Goal: Information Seeking & Learning: Learn about a topic

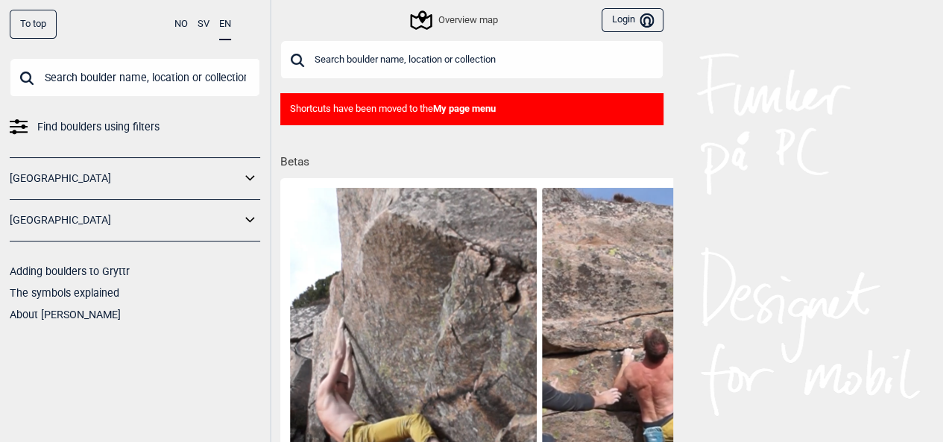
click at [121, 214] on link "[GEOGRAPHIC_DATA]" at bounding box center [125, 221] width 231 height 22
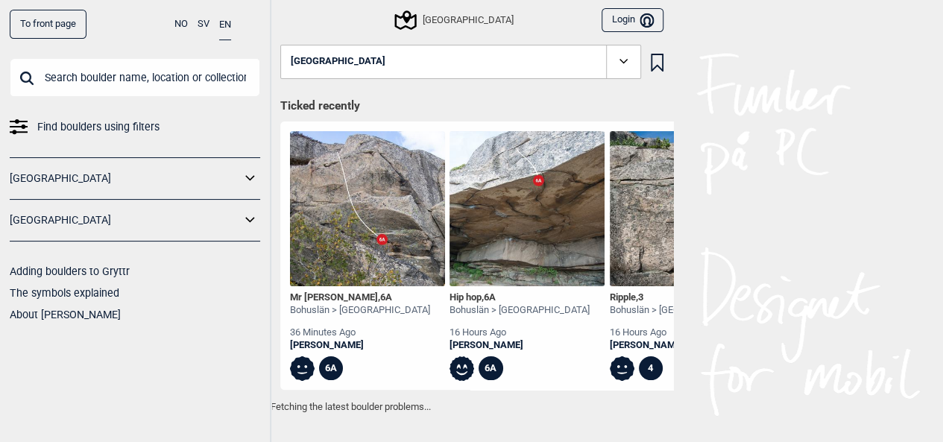
click at [201, 221] on link "[GEOGRAPHIC_DATA]" at bounding box center [125, 221] width 231 height 22
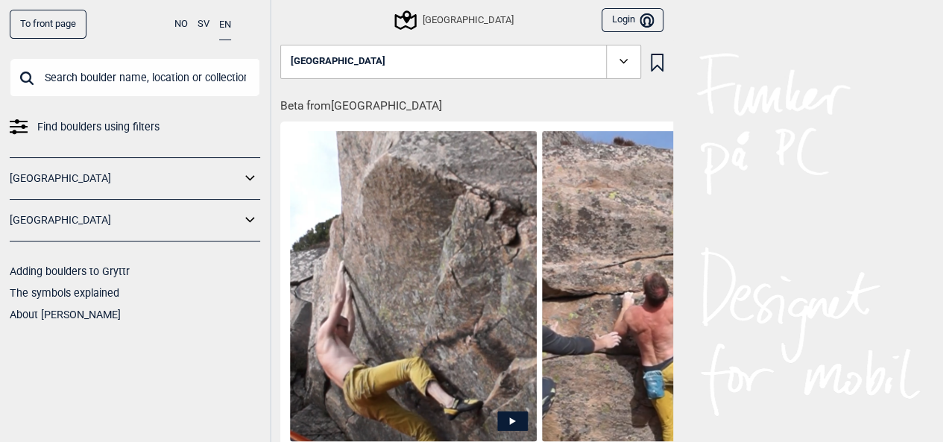
click at [421, 63] on button "[GEOGRAPHIC_DATA]" at bounding box center [460, 62] width 361 height 34
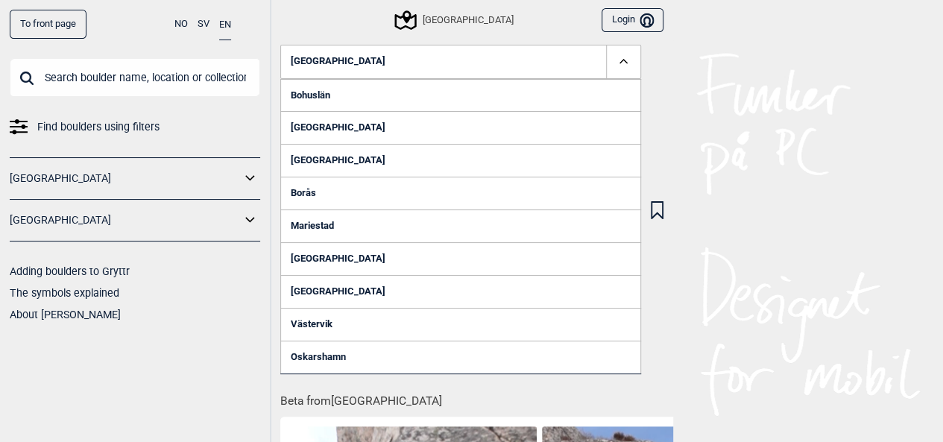
click at [350, 98] on link "Bohuslän" at bounding box center [460, 95] width 361 height 33
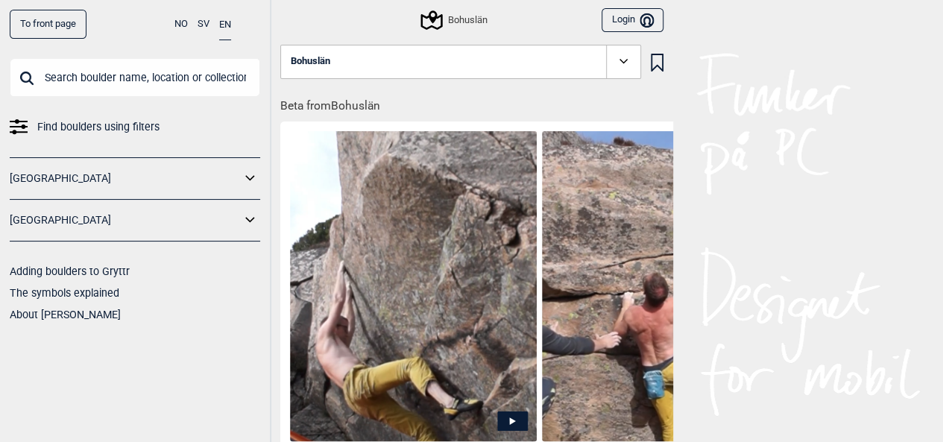
click at [116, 218] on link "[GEOGRAPHIC_DATA]" at bounding box center [125, 221] width 231 height 22
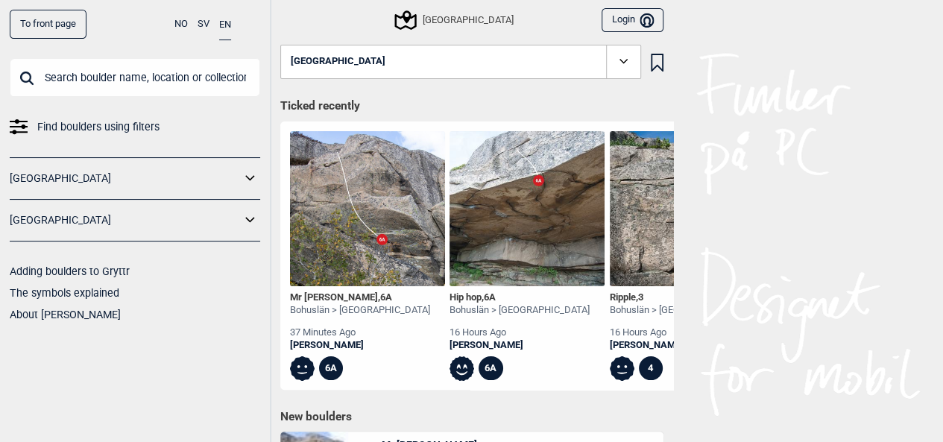
click at [410, 61] on button "[GEOGRAPHIC_DATA]" at bounding box center [460, 62] width 361 height 34
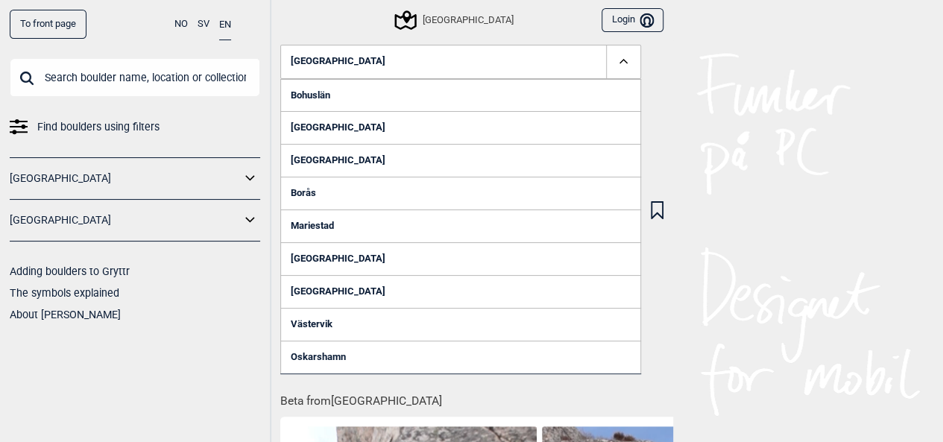
click at [356, 86] on link "Bohuslän" at bounding box center [460, 95] width 361 height 33
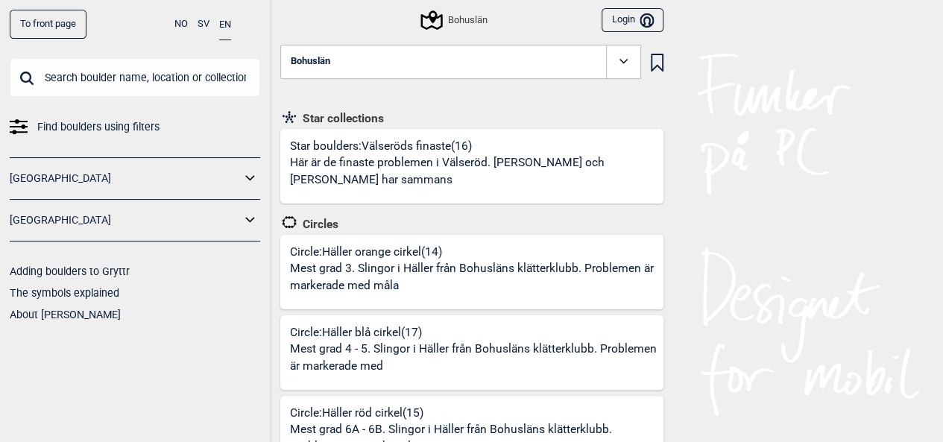
click at [433, 60] on button "Bohuslän" at bounding box center [460, 62] width 361 height 34
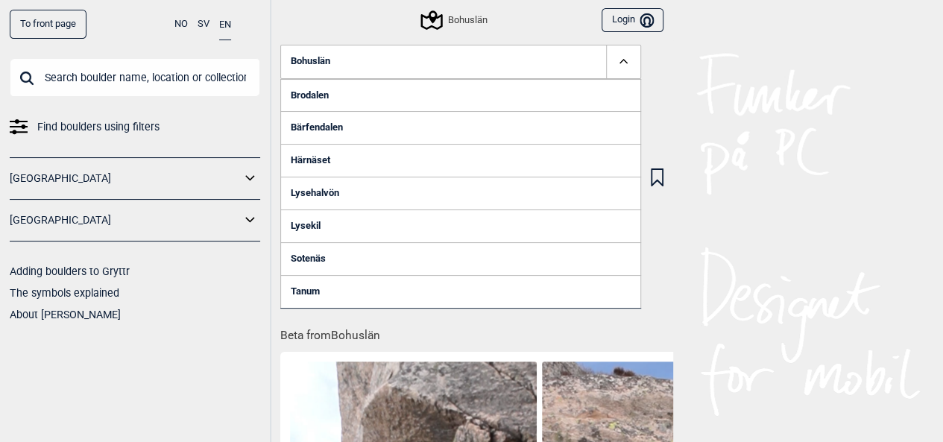
click at [329, 189] on link "Lysehalvön" at bounding box center [460, 193] width 361 height 33
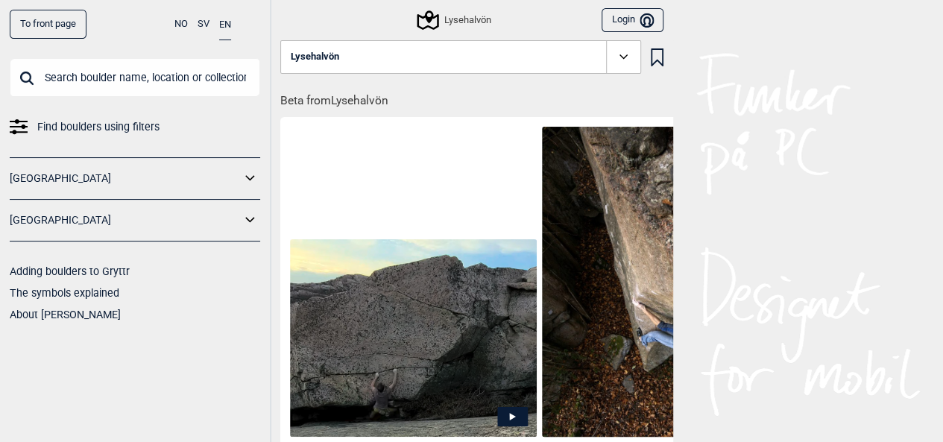
click at [473, 61] on button "Lysehalvön" at bounding box center [460, 57] width 361 height 34
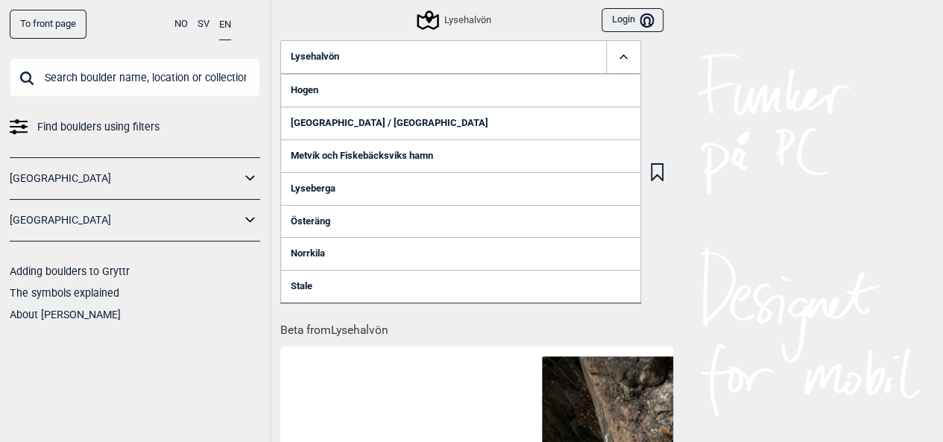
click at [373, 125] on link "Lyse kyrka / Skalberget" at bounding box center [460, 123] width 361 height 33
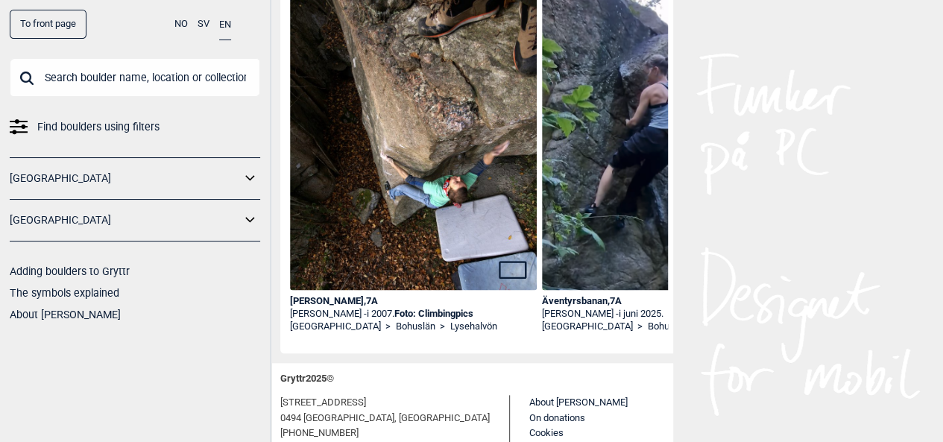
scroll to position [533, 0]
click at [346, 301] on div "Andrea Doria , 7A" at bounding box center [414, 301] width 248 height 13
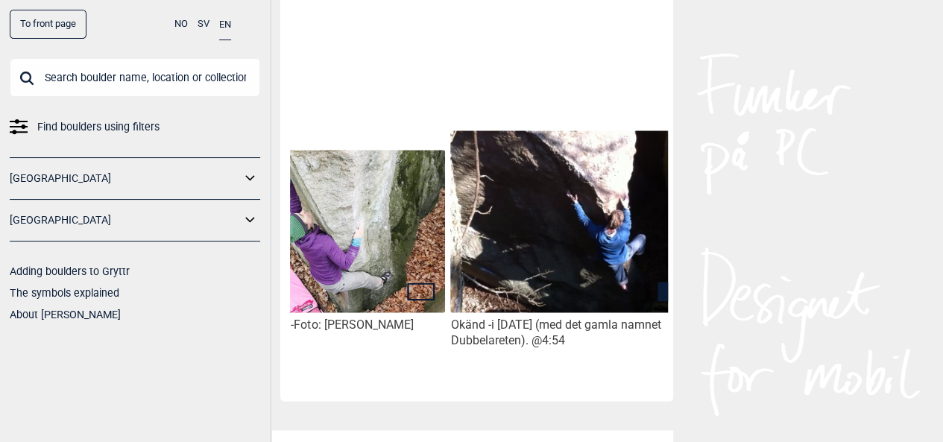
scroll to position [0, 377]
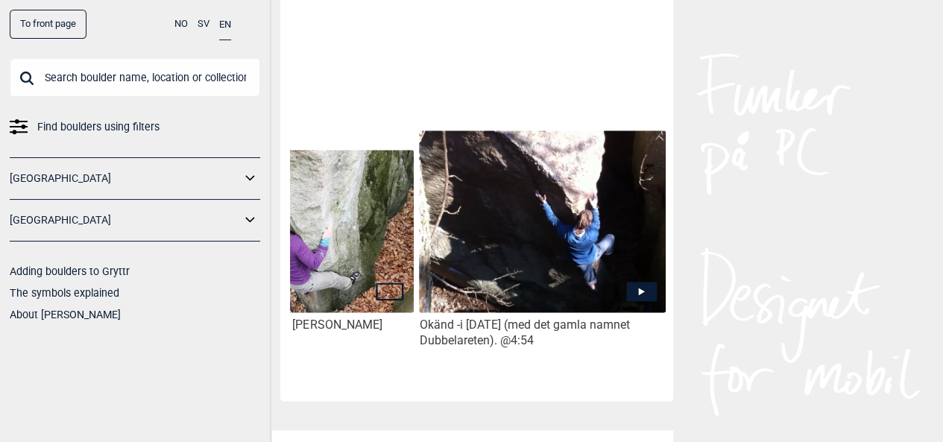
click at [639, 295] on icon at bounding box center [641, 291] width 31 height 19
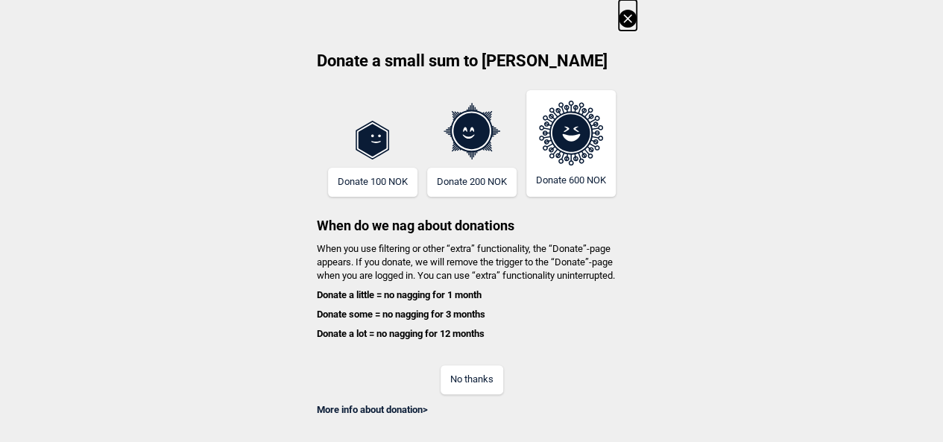
click at [637, 14] on icon at bounding box center [628, 19] width 18 height 18
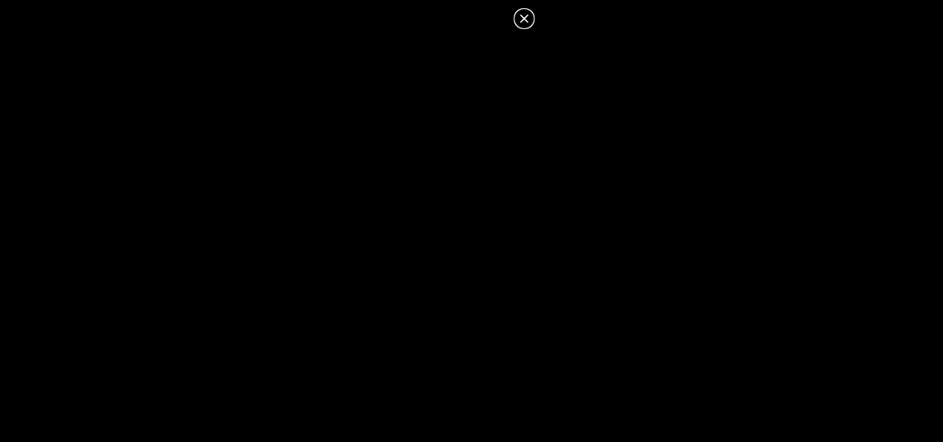
click at [528, 25] on icon at bounding box center [524, 19] width 18 height 18
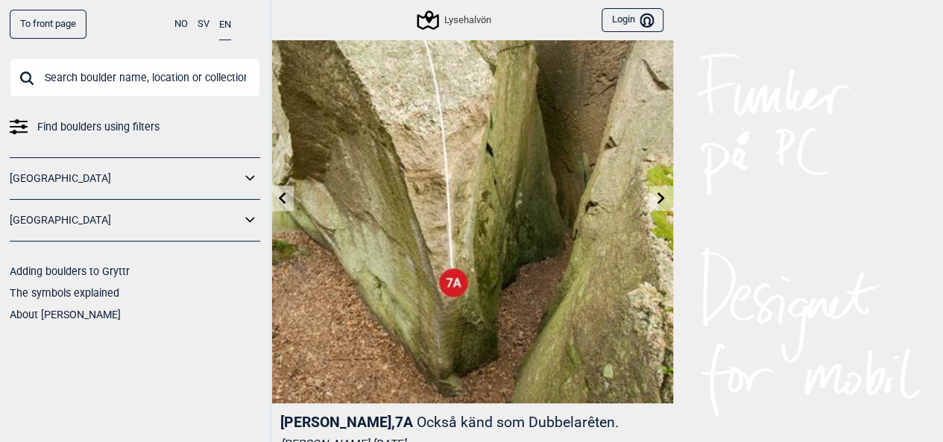
scroll to position [74, 0]
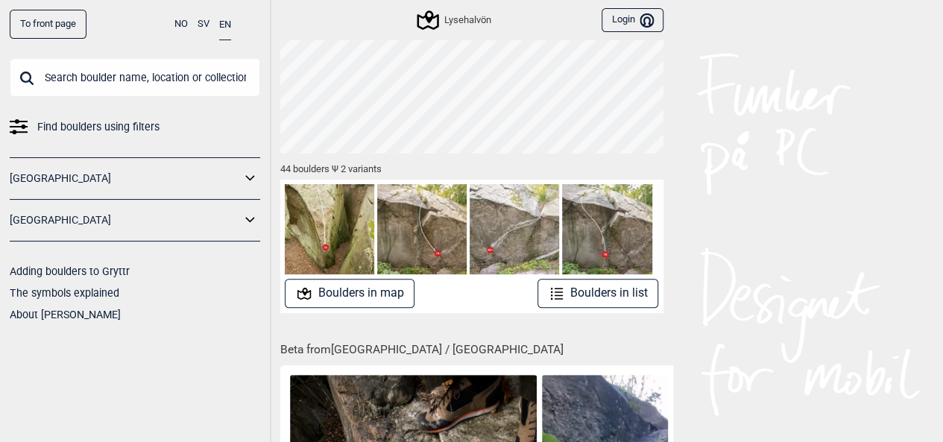
scroll to position [138, 0]
drag, startPoint x: 377, startPoint y: 292, endPoint x: 562, endPoint y: 302, distance: 185.2
click at [562, 302] on div "Boulders in map Boulders in list" at bounding box center [471, 292] width 383 height 29
click at [577, 296] on button "Boulders in list" at bounding box center [599, 292] width 122 height 29
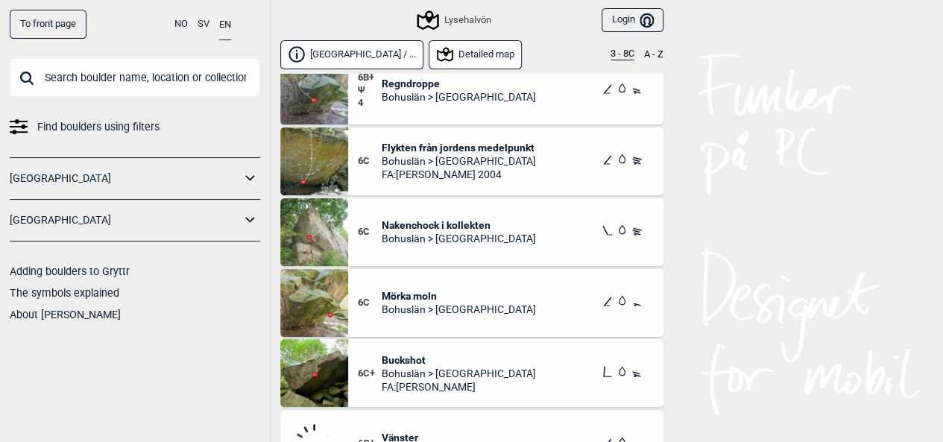
scroll to position [1661, 0]
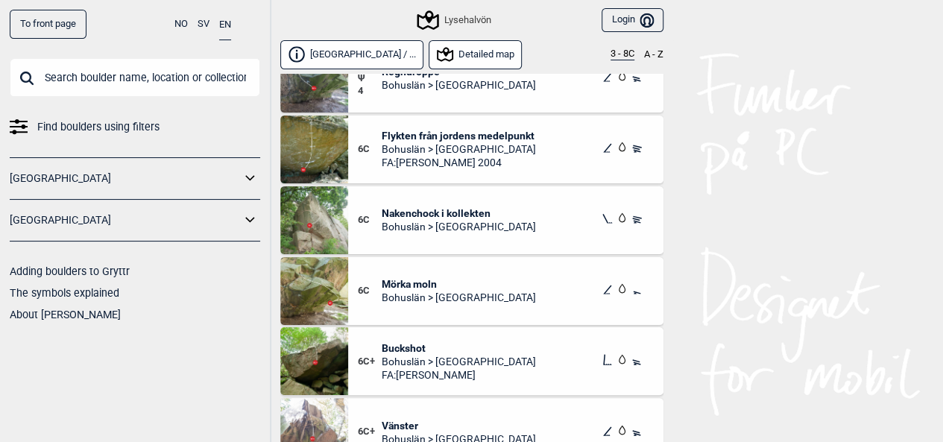
click at [461, 208] on span "Nakenchock i kollekten" at bounding box center [459, 213] width 154 height 13
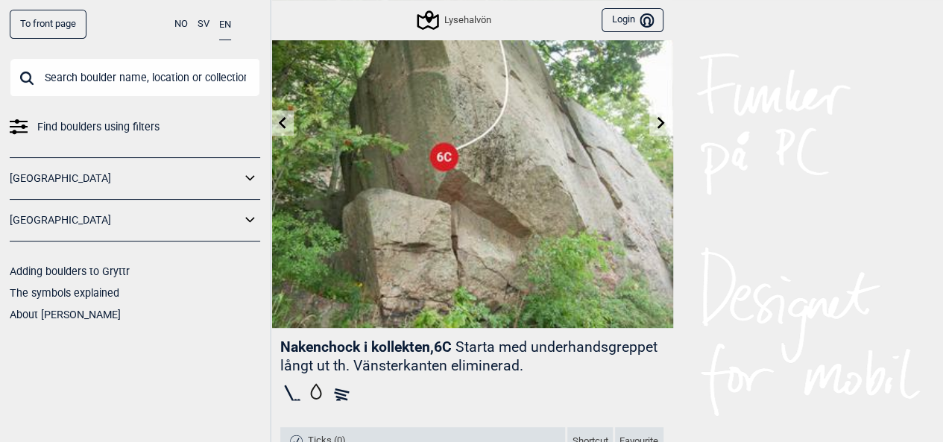
scroll to position [150, 0]
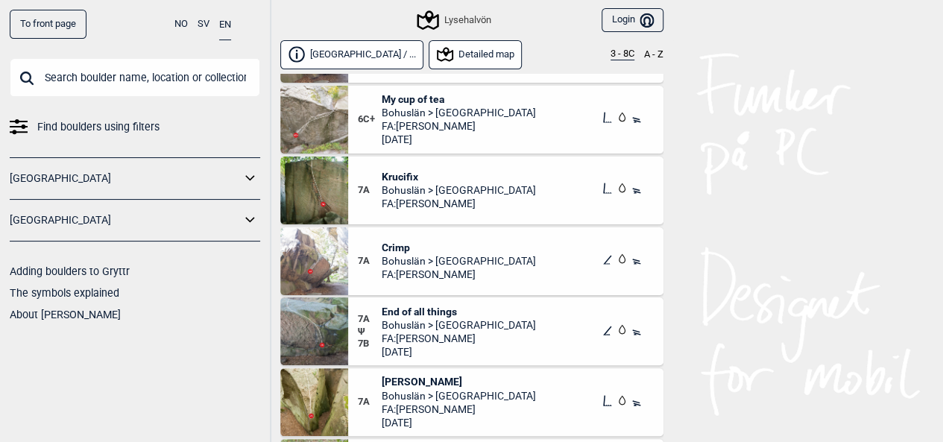
scroll to position [2036, 0]
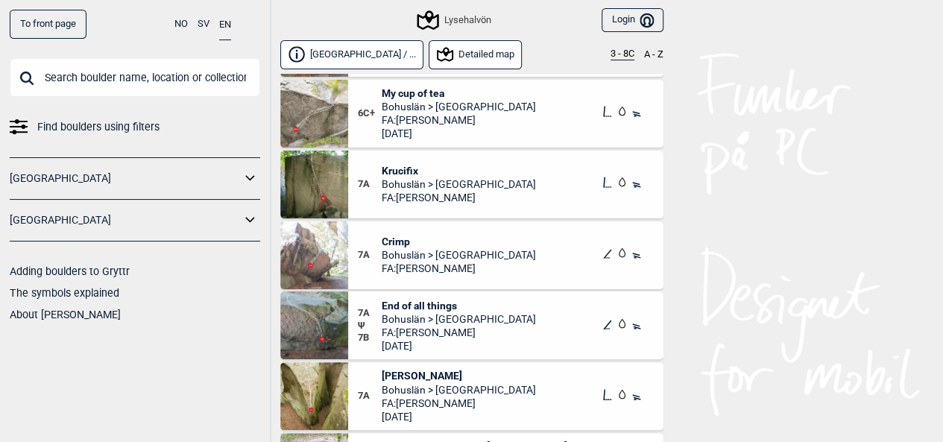
click at [391, 169] on span "Krucifix" at bounding box center [459, 170] width 154 height 13
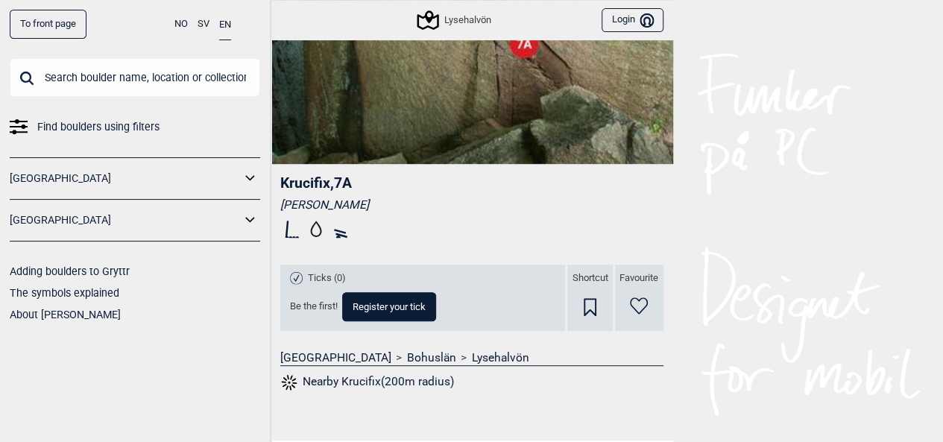
scroll to position [313, 0]
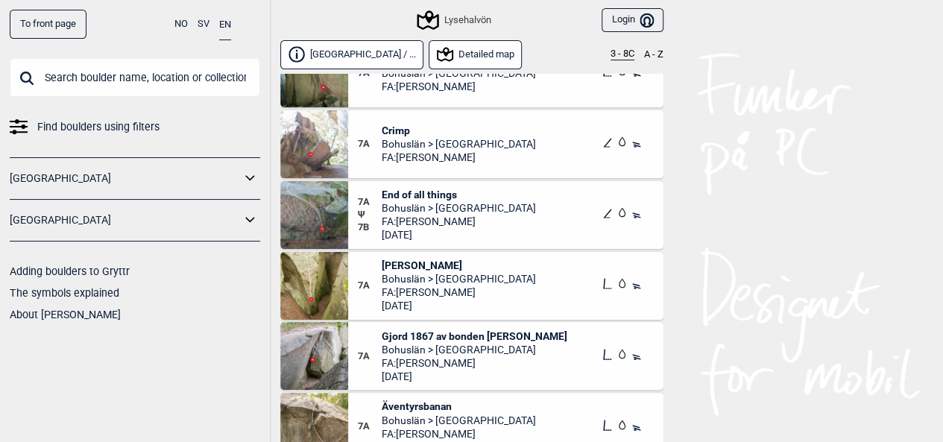
scroll to position [2142, 0]
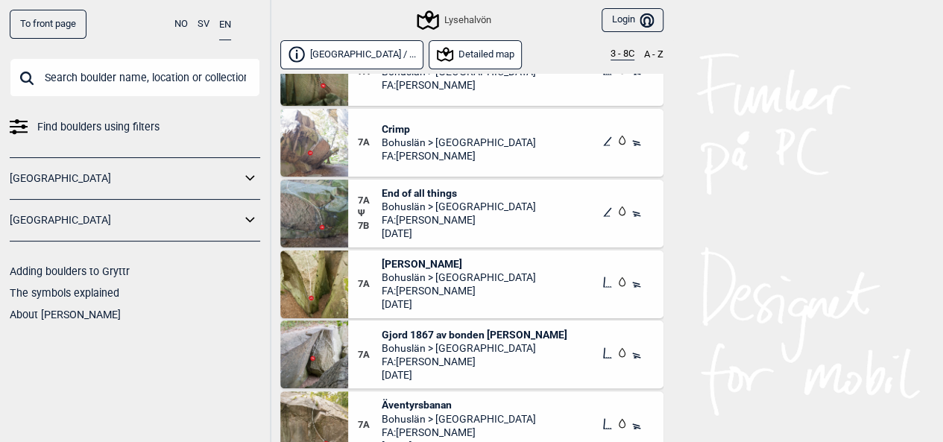
click at [419, 186] on span "End of all things" at bounding box center [459, 192] width 154 height 13
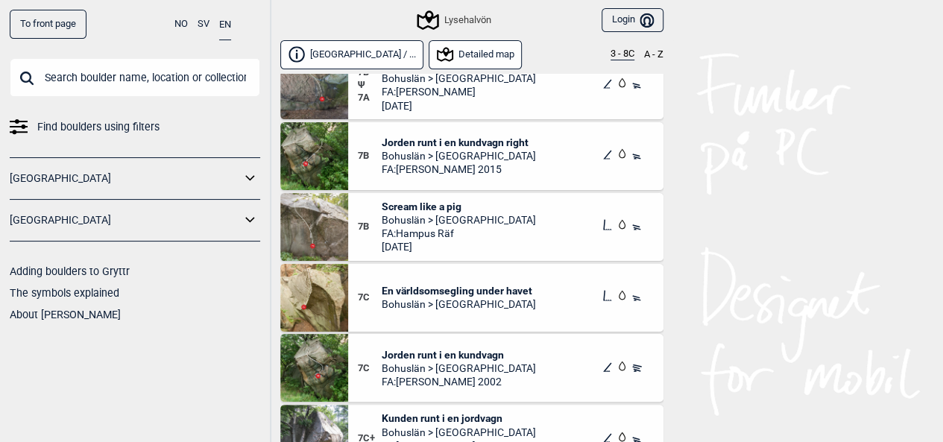
scroll to position [2735, 0]
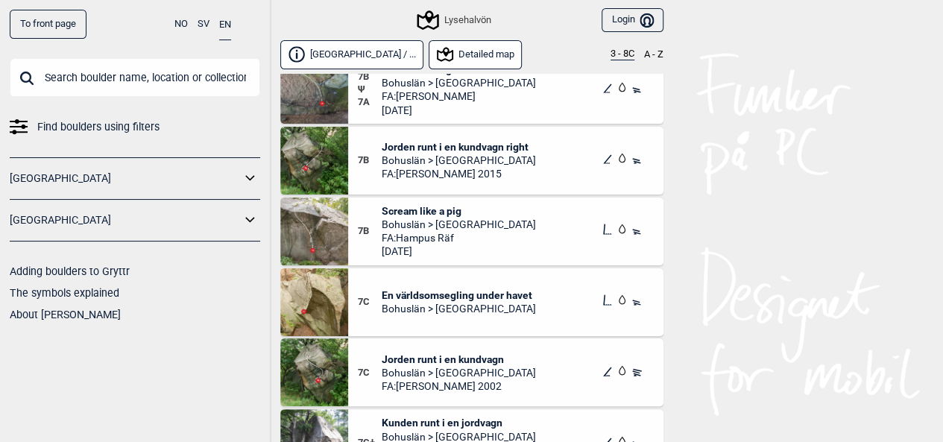
click at [427, 207] on span "Scream like a pig" at bounding box center [459, 210] width 154 height 13
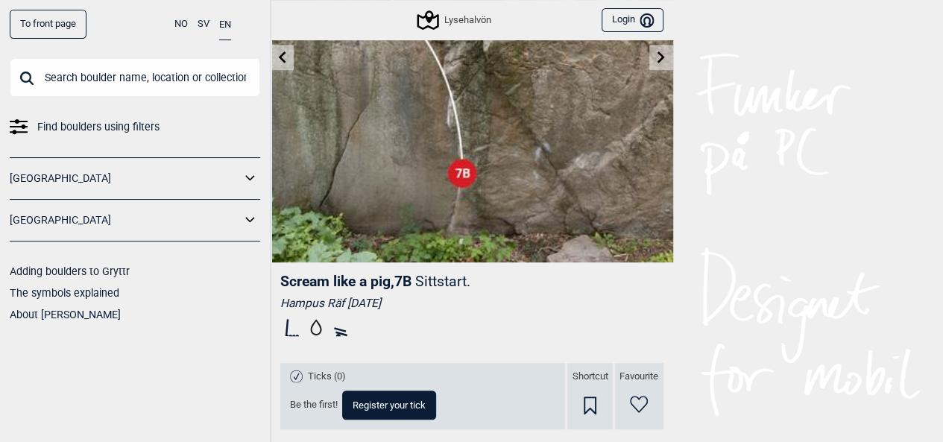
scroll to position [218, 0]
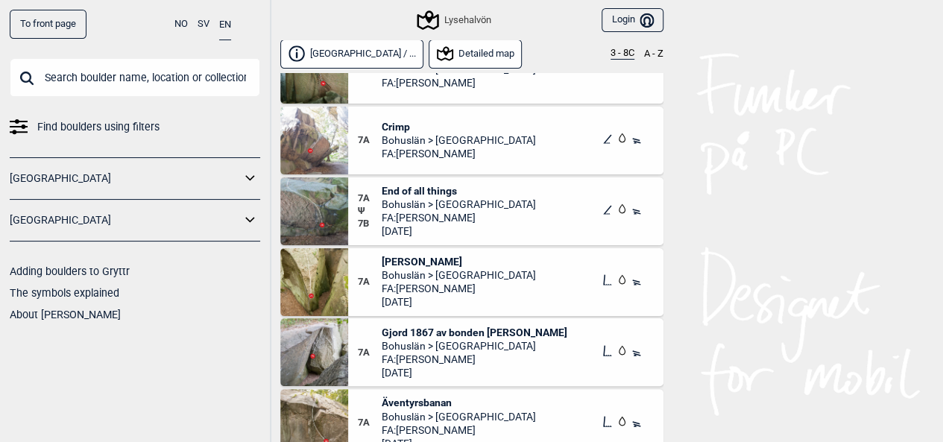
scroll to position [2150, 0]
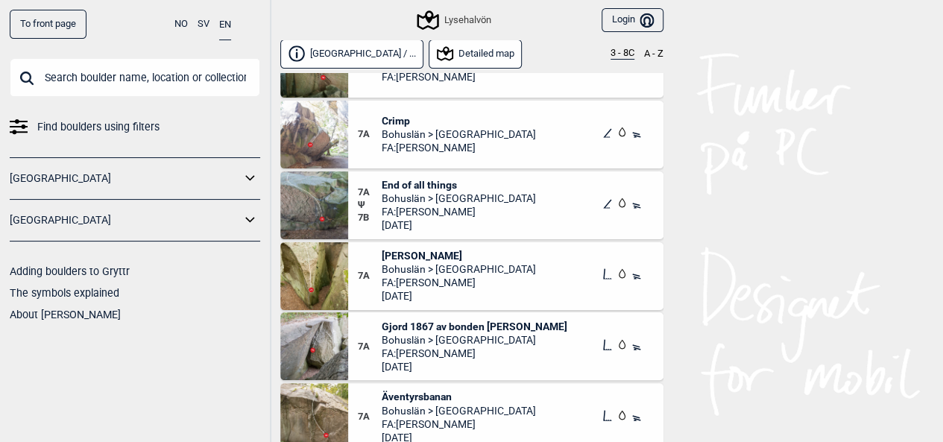
click at [439, 57] on button "Detailed map" at bounding box center [476, 54] width 94 height 29
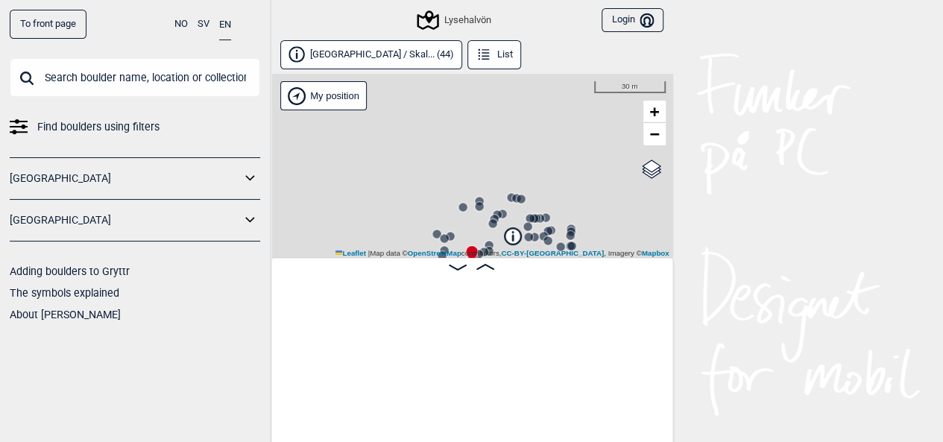
scroll to position [0, 1638]
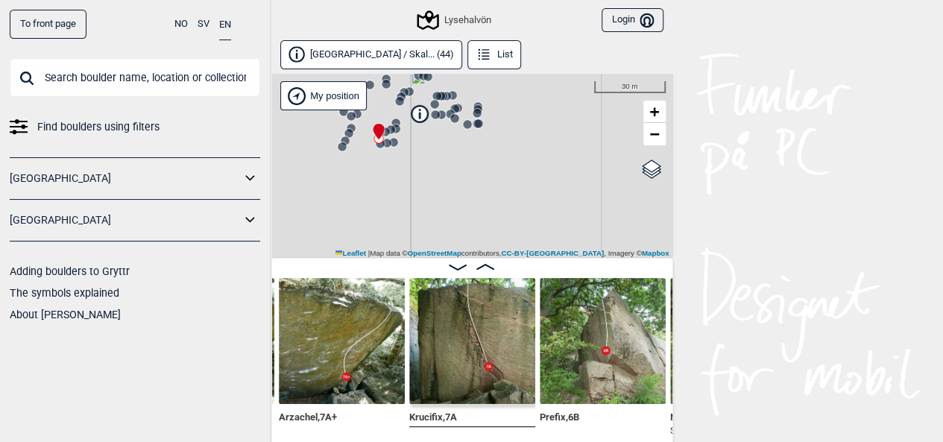
drag, startPoint x: 496, startPoint y: 187, endPoint x: 409, endPoint y: 90, distance: 130.4
click at [409, 90] on div "Lysehalvön My position 30 m + − OpenStreetMap Google satellite Leaflet | Map da…" at bounding box center [472, 166] width 403 height 184
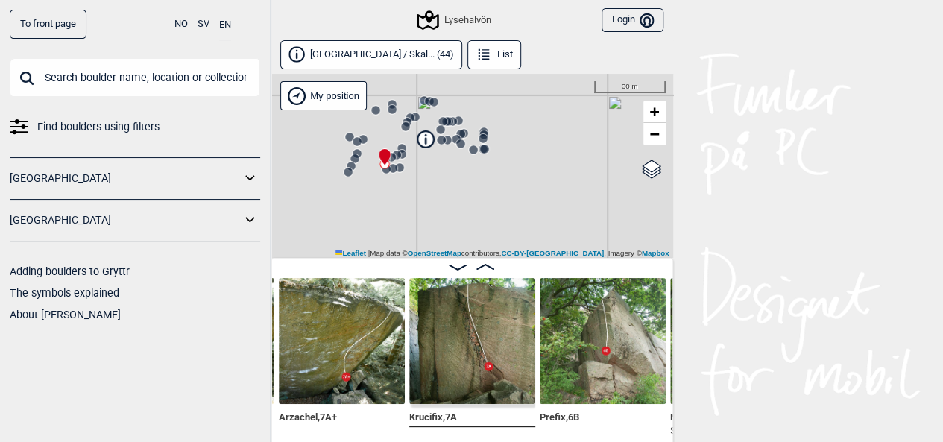
click at [486, 150] on circle at bounding box center [484, 149] width 9 height 9
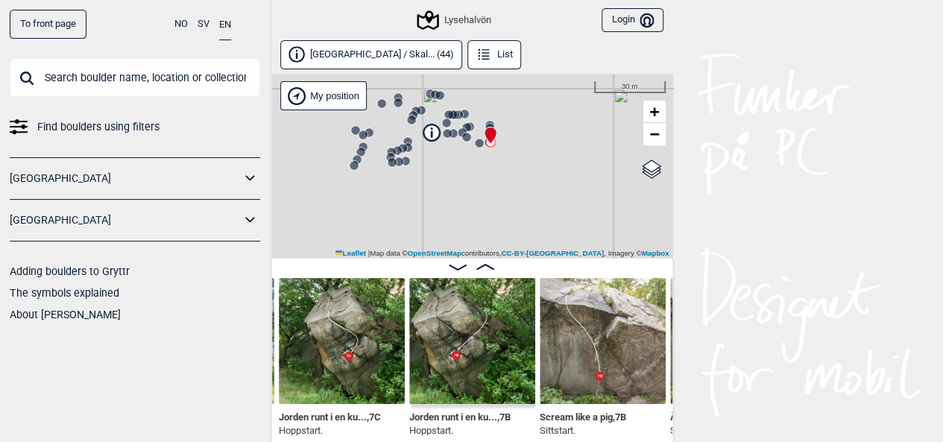
drag, startPoint x: 529, startPoint y: 195, endPoint x: 535, endPoint y: 156, distance: 40.0
click at [535, 156] on div "Lysehalvön My position 30 m + − OpenStreetMap Google satellite Leaflet | Map da…" at bounding box center [472, 166] width 403 height 184
click at [426, 133] on icon at bounding box center [431, 132] width 16 height 16
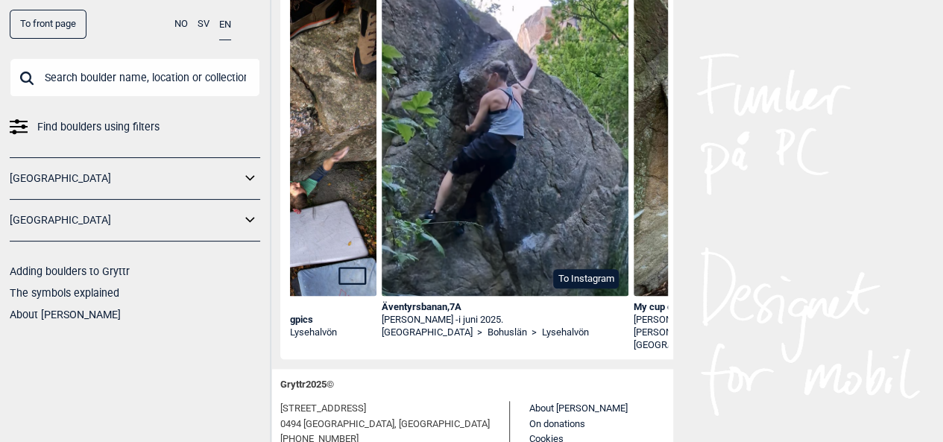
scroll to position [526, 0]
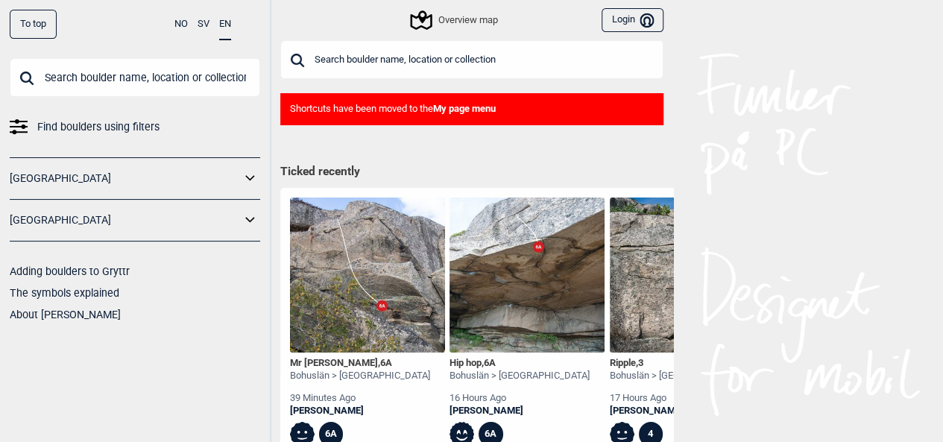
click at [345, 43] on input "text" at bounding box center [471, 59] width 383 height 39
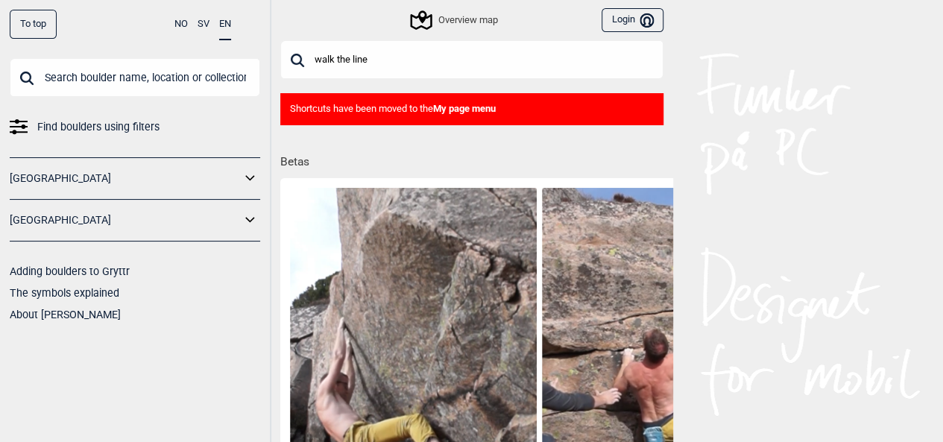
type input "walk the line"
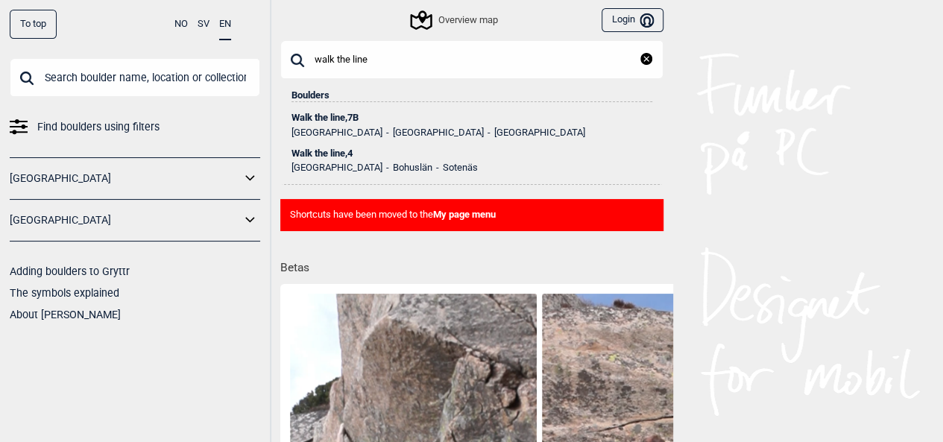
click at [356, 120] on div "Walk the line , 7B" at bounding box center [472, 118] width 361 height 10
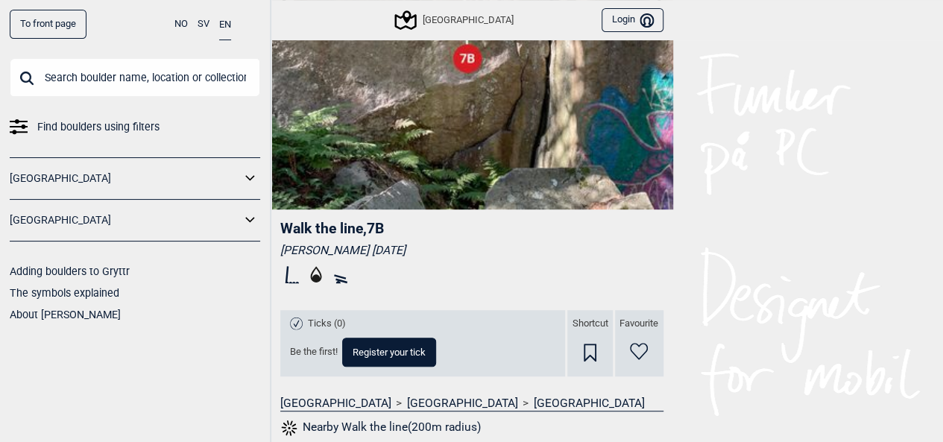
scroll to position [268, 0]
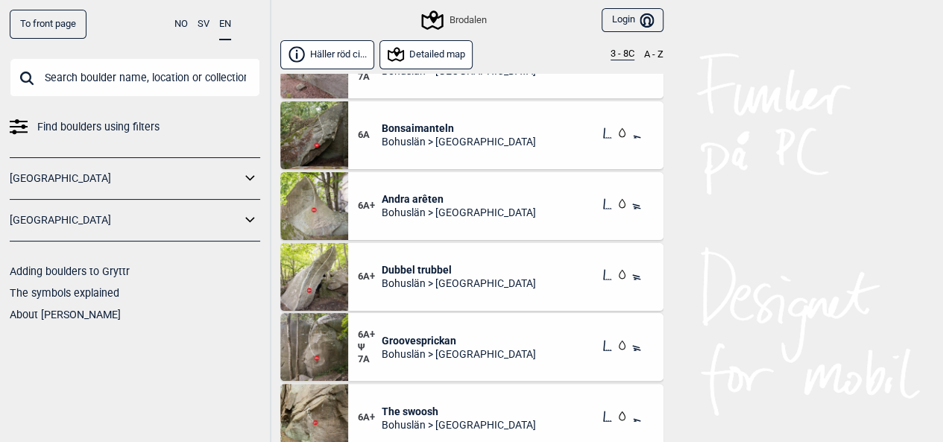
scroll to position [327, 0]
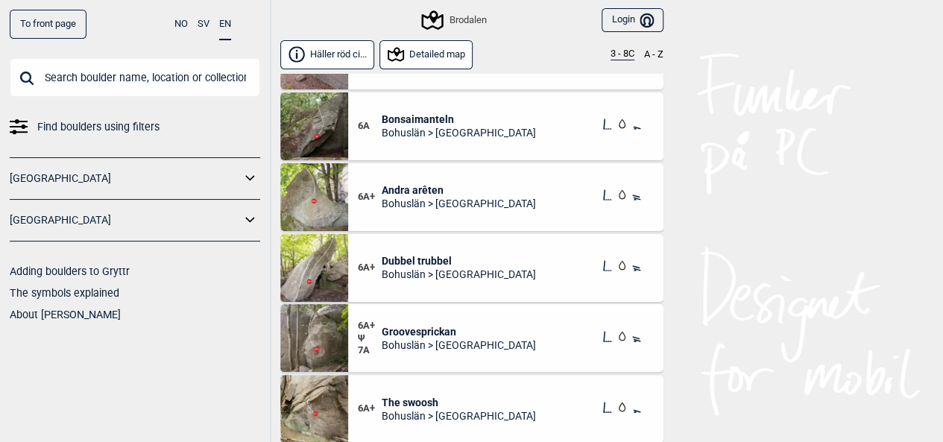
click at [138, 224] on link "[GEOGRAPHIC_DATA]" at bounding box center [125, 221] width 231 height 22
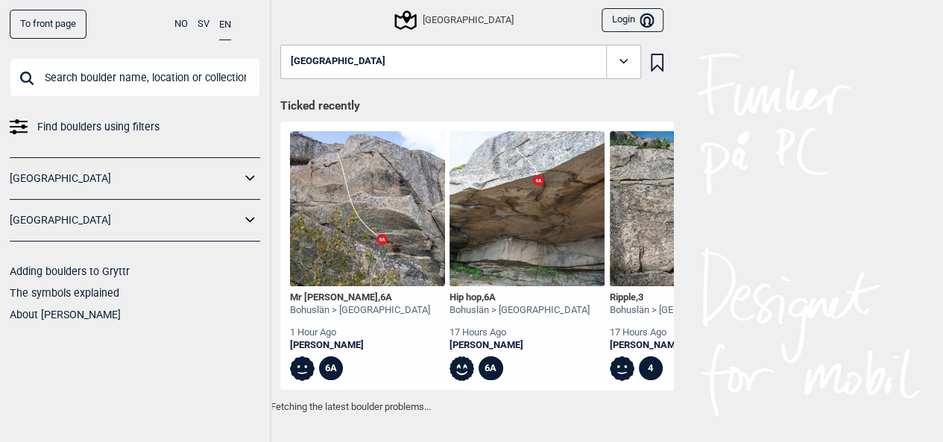
click at [631, 60] on icon at bounding box center [623, 61] width 17 height 17
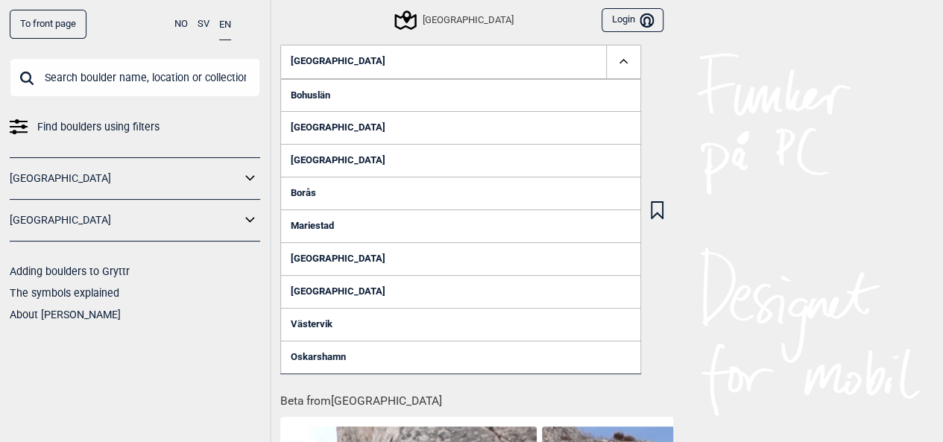
click at [358, 93] on link "Bohuslän" at bounding box center [460, 95] width 361 height 33
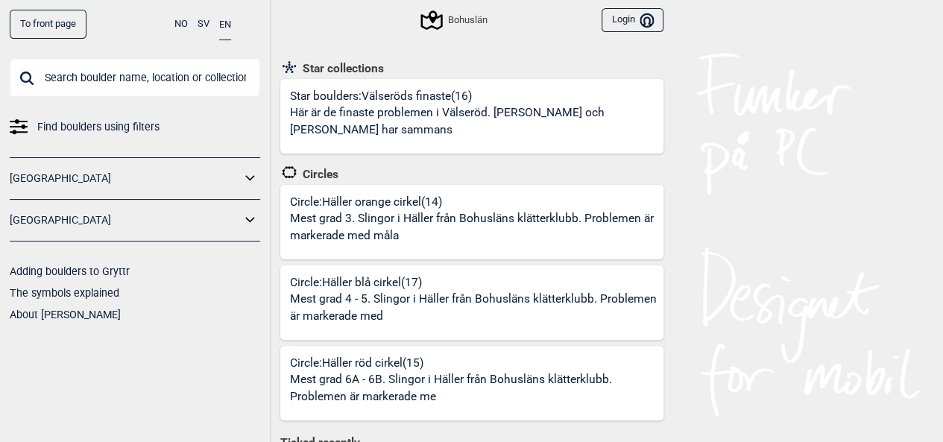
scroll to position [52, 0]
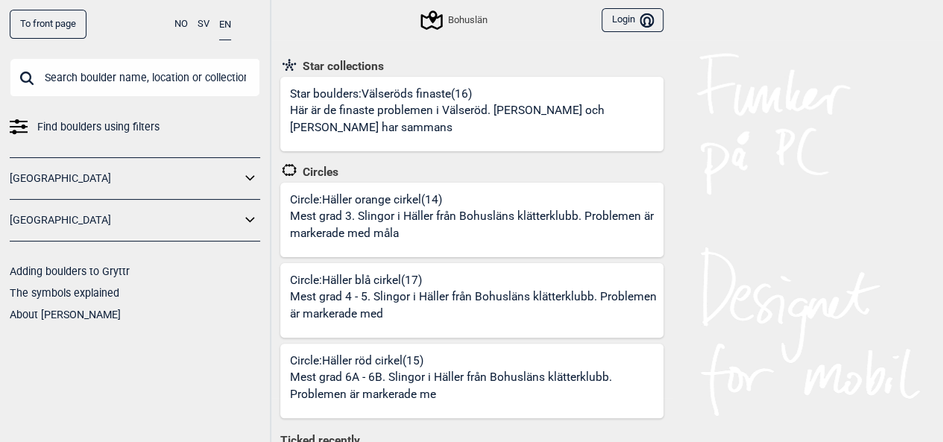
click at [467, 306] on p "Mest grad 4 - 5. Slingor i Häller från Bohusläns klätterklubb. Problemen är mar…" at bounding box center [474, 306] width 369 height 35
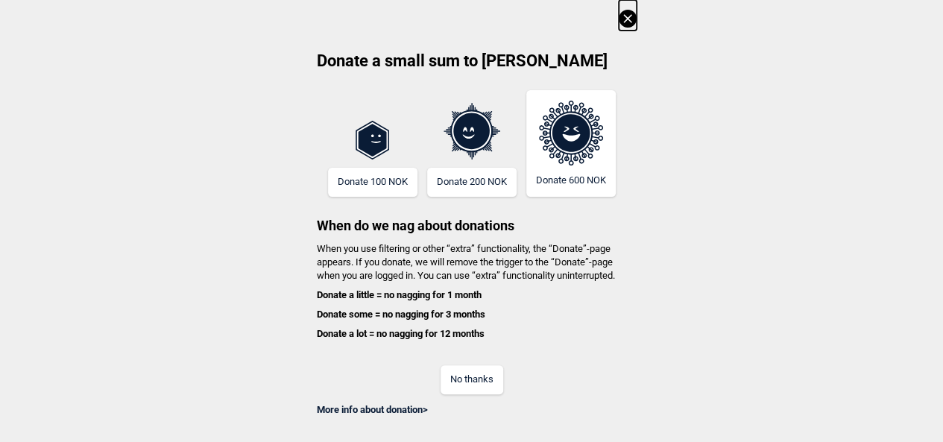
scroll to position [75, 0]
click at [633, 17] on icon at bounding box center [628, 19] width 18 height 18
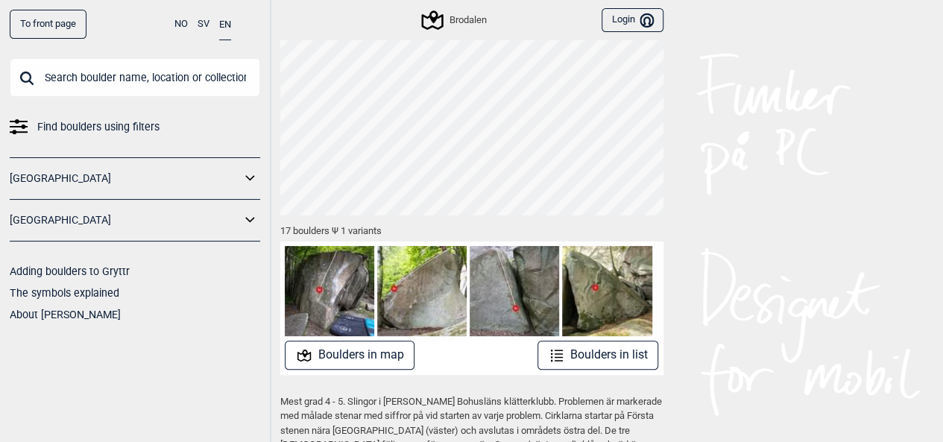
click at [559, 351] on icon at bounding box center [557, 356] width 18 height 18
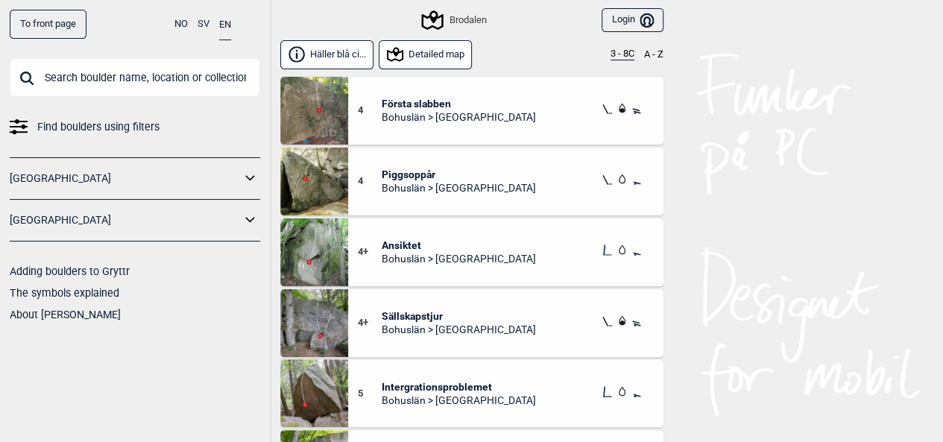
click at [450, 60] on button "Detailed map" at bounding box center [426, 54] width 94 height 29
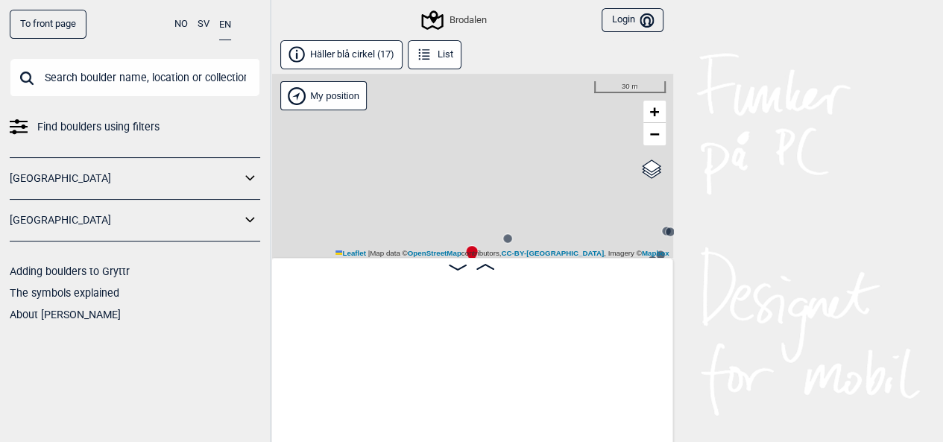
scroll to position [0, 247]
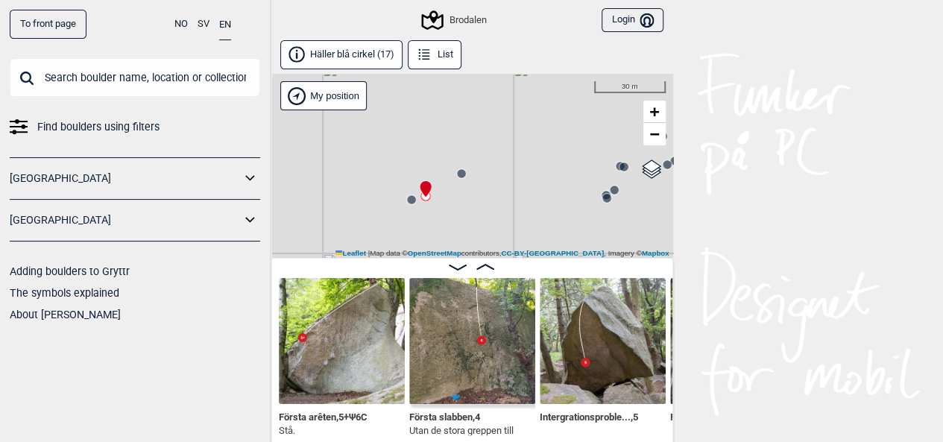
drag, startPoint x: 483, startPoint y: 200, endPoint x: 437, endPoint y: 135, distance: 79.7
click at [437, 135] on div "Brodalen My position 30 m + − OpenStreetMap Google satellite Leaflet | Map data…" at bounding box center [472, 166] width 403 height 184
drag, startPoint x: 509, startPoint y: 213, endPoint x: 506, endPoint y: 183, distance: 30.0
click at [506, 183] on div "Brodalen My position 30 m + − OpenStreetMap Google satellite Leaflet | Map data…" at bounding box center [472, 166] width 403 height 184
click at [406, 172] on circle at bounding box center [408, 170] width 9 height 9
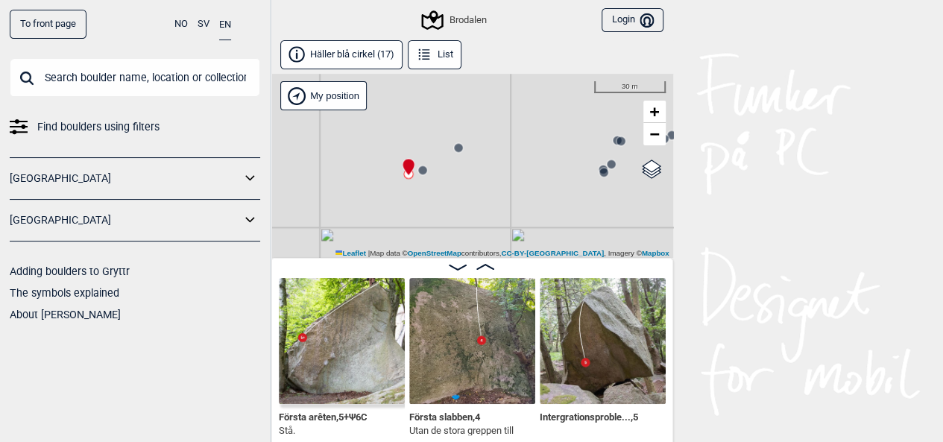
scroll to position [0, 116]
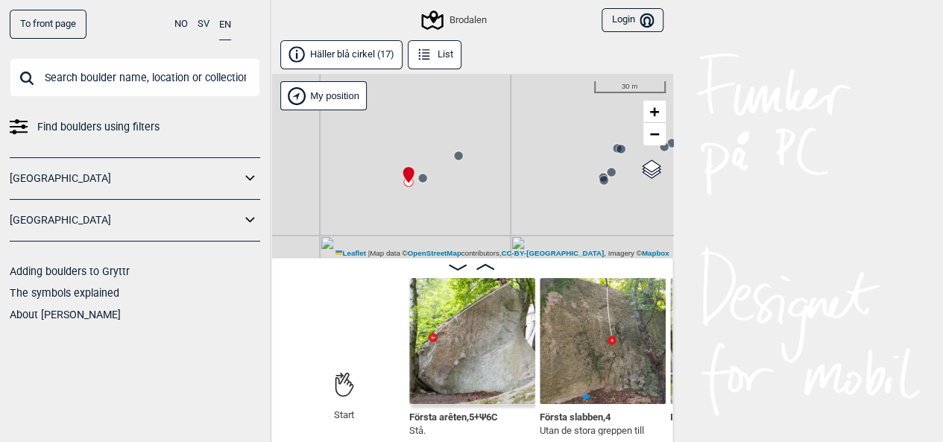
click at [570, 327] on img at bounding box center [603, 341] width 126 height 126
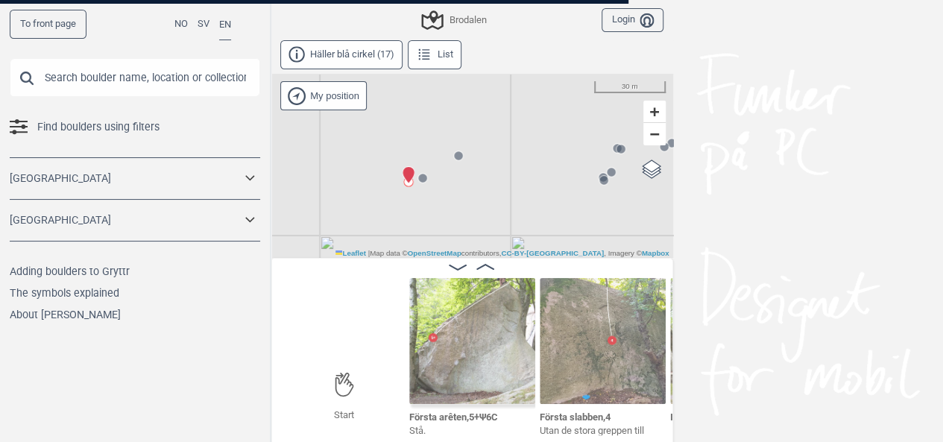
click at [570, 327] on div at bounding box center [471, 221] width 943 height 442
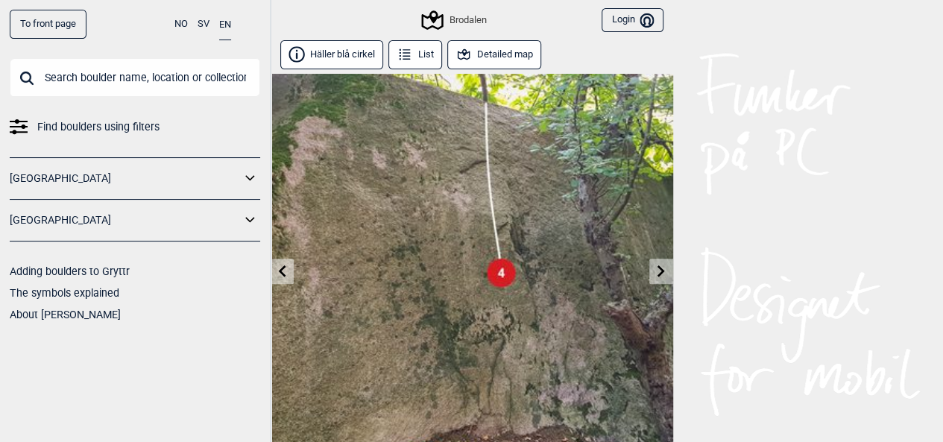
scroll to position [25, 0]
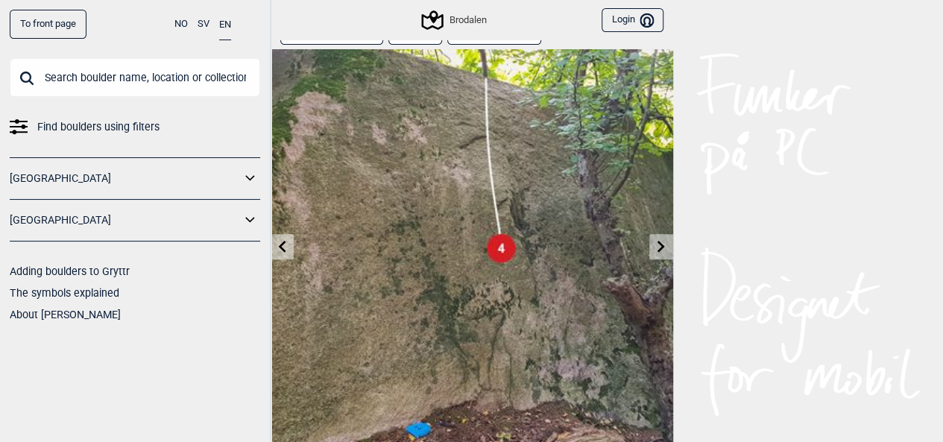
click at [659, 249] on icon at bounding box center [661, 246] width 7 height 12
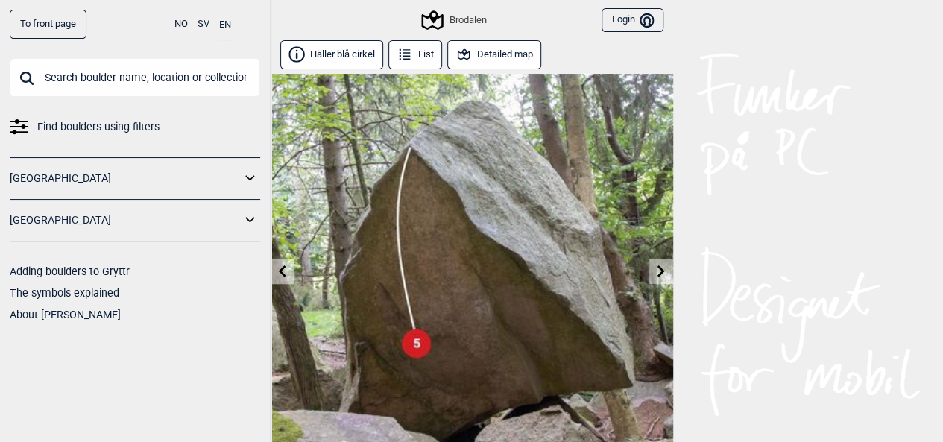
click at [661, 265] on icon at bounding box center [661, 271] width 12 height 12
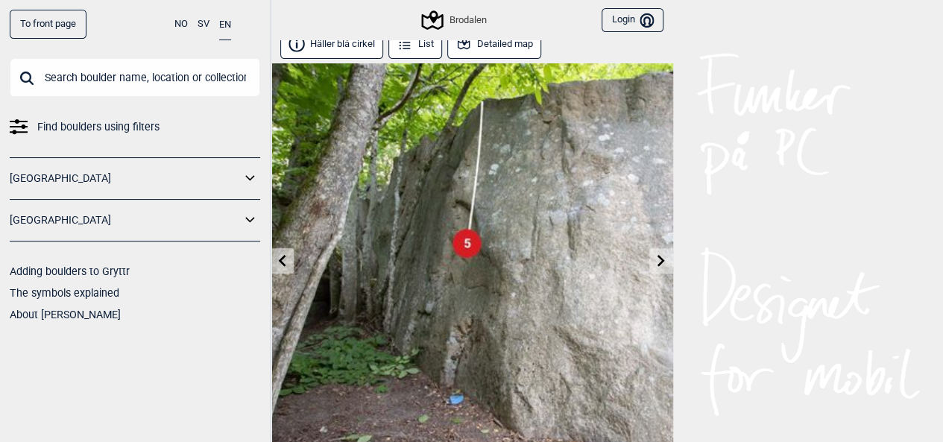
scroll to position [9, 0]
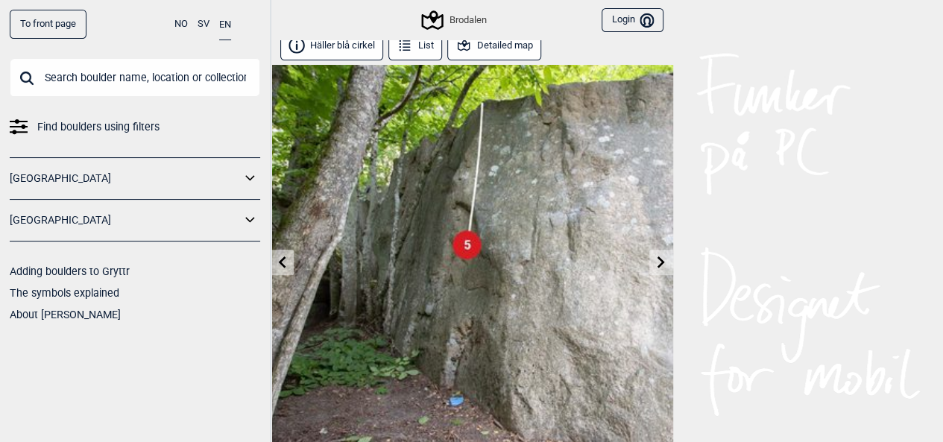
click at [661, 268] on link at bounding box center [661, 263] width 23 height 25
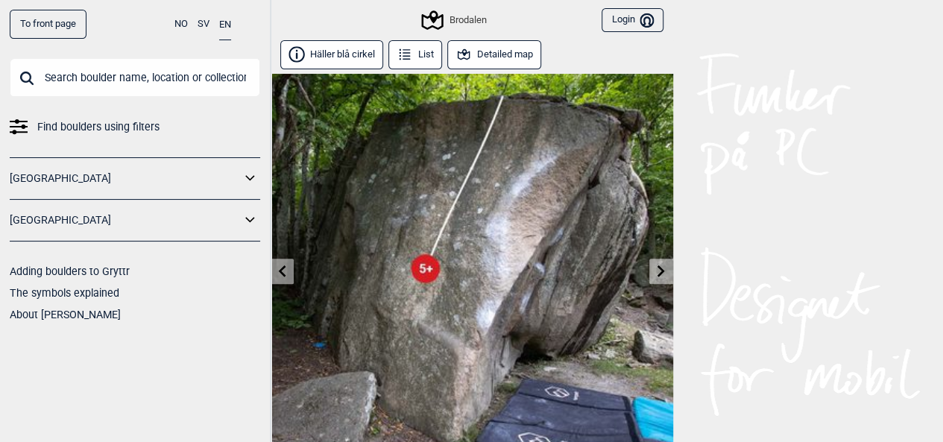
click at [663, 275] on icon at bounding box center [661, 271] width 12 height 12
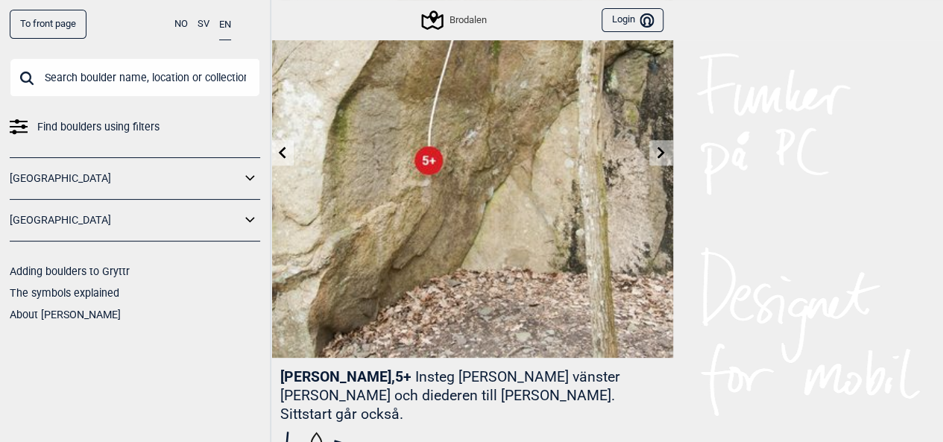
scroll to position [117, 0]
click at [664, 157] on icon at bounding box center [661, 154] width 12 height 12
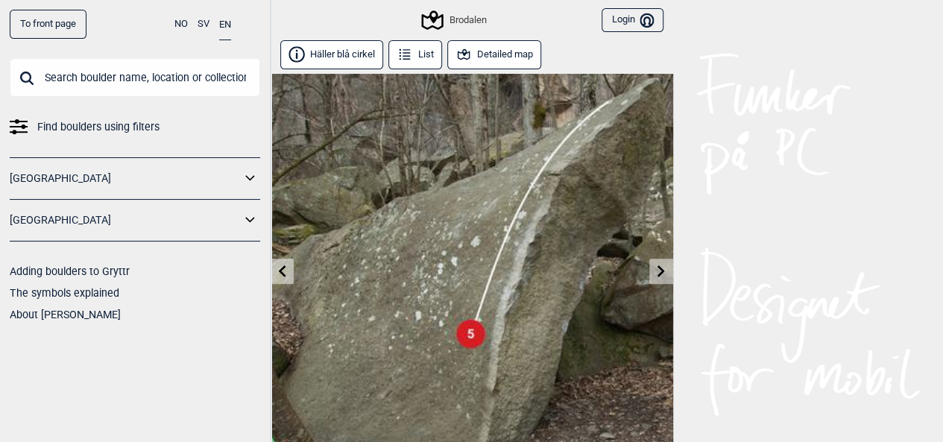
scroll to position [113, 0]
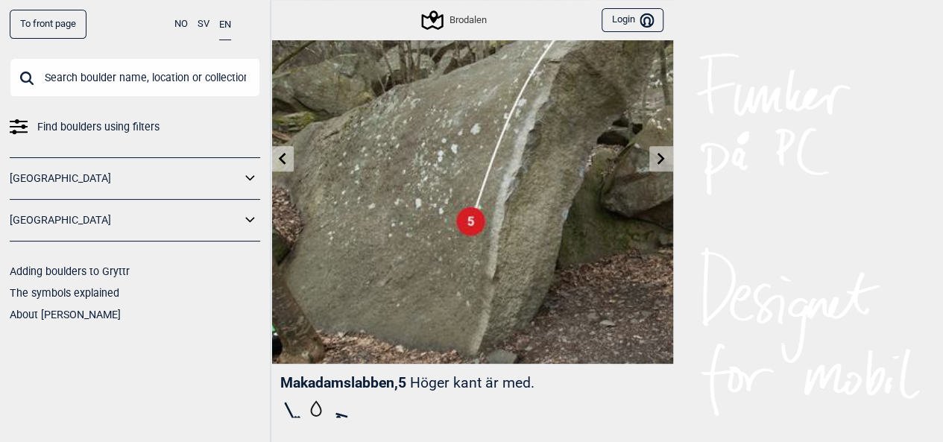
click at [664, 160] on icon at bounding box center [661, 158] width 12 height 12
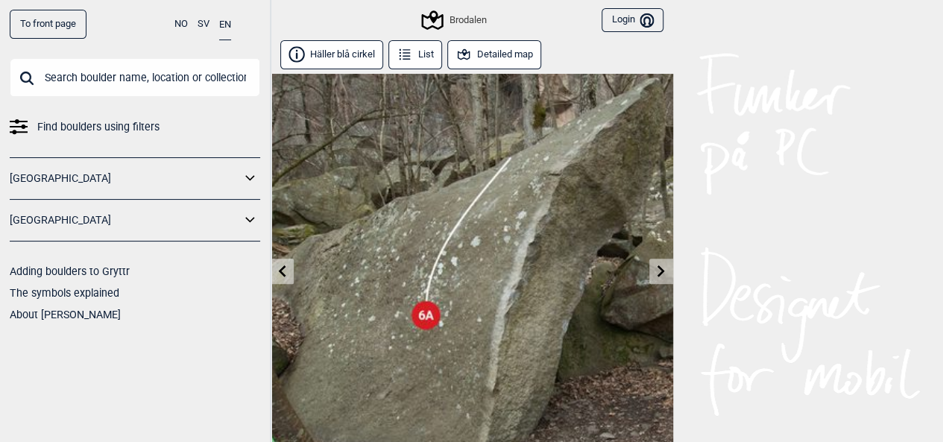
click at [659, 261] on link at bounding box center [661, 272] width 23 height 25
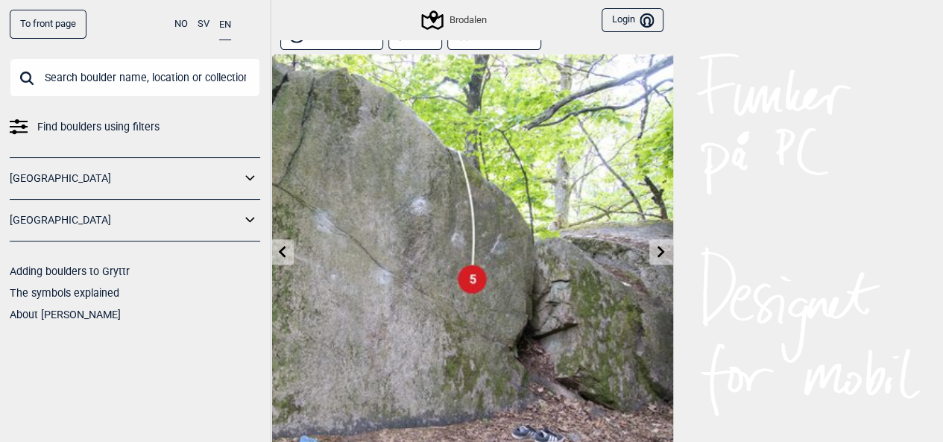
scroll to position [24, 0]
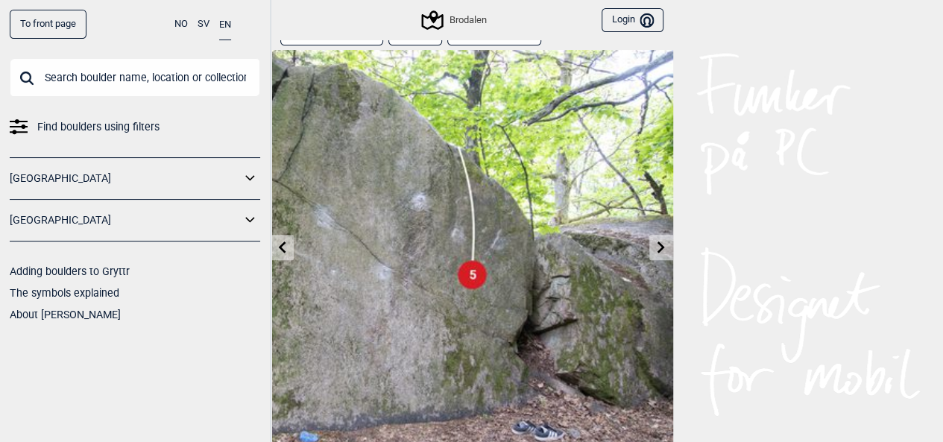
click at [665, 235] on img at bounding box center [472, 251] width 403 height 403
click at [662, 256] on link at bounding box center [661, 248] width 23 height 25
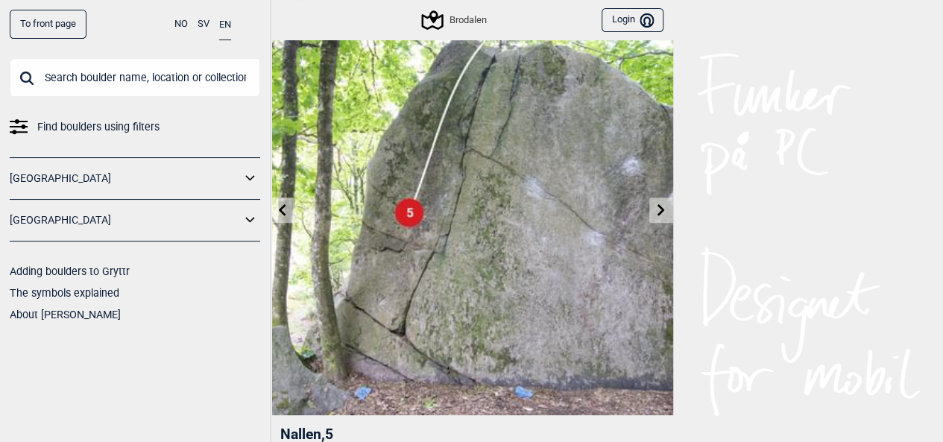
scroll to position [72, 0]
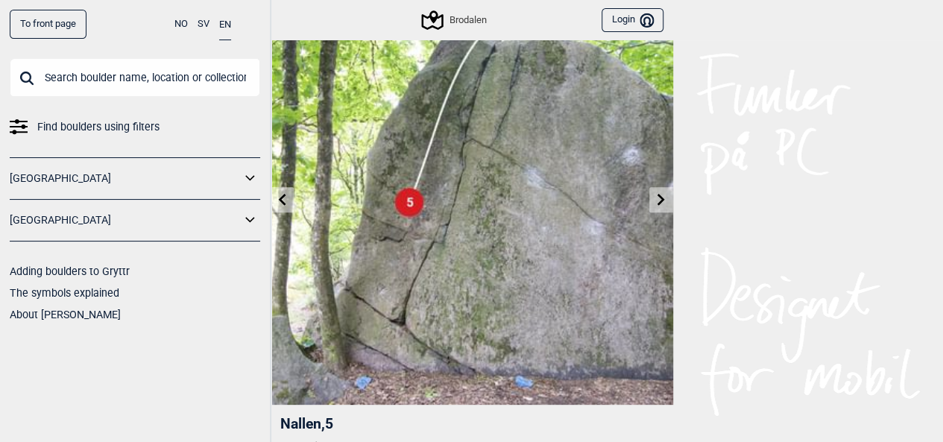
click at [659, 204] on icon at bounding box center [661, 199] width 7 height 12
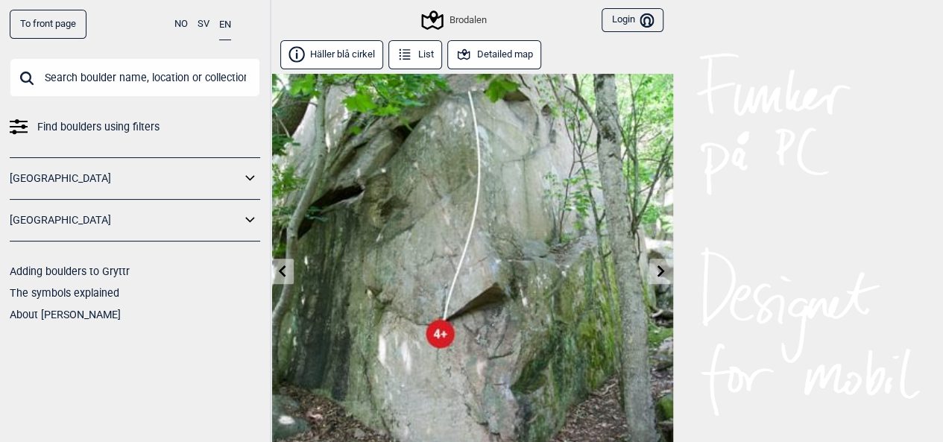
click at [659, 283] on link at bounding box center [661, 272] width 23 height 25
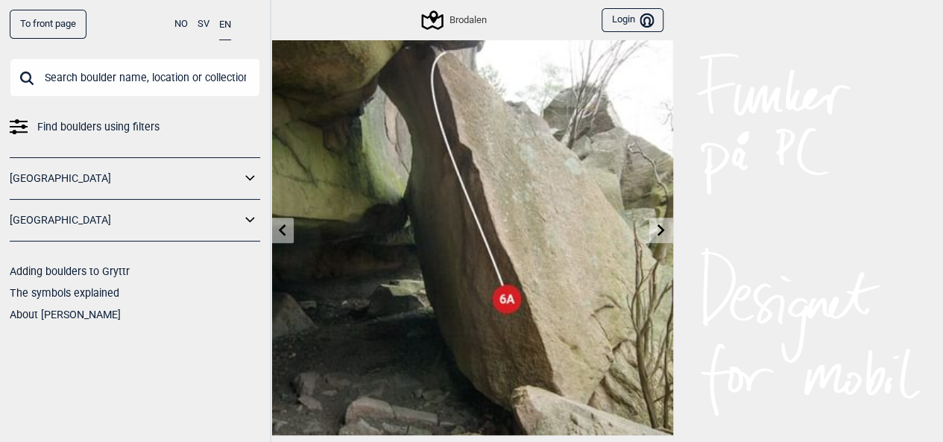
scroll to position [45, 0]
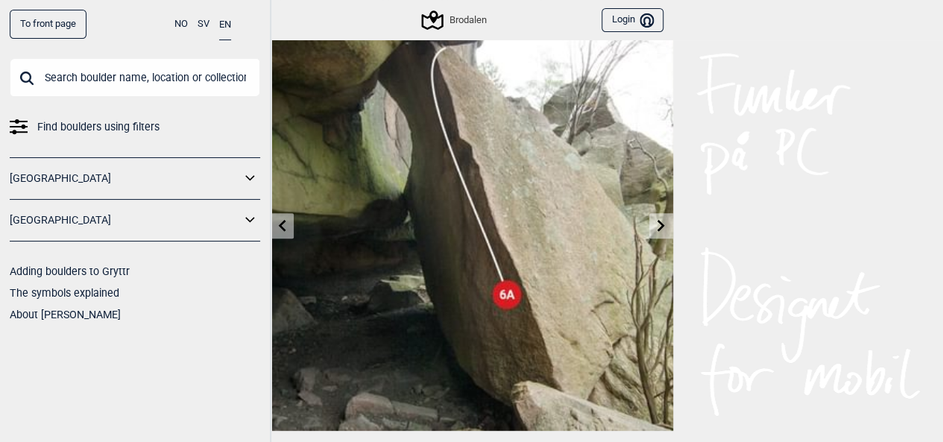
click at [659, 223] on icon at bounding box center [661, 225] width 12 height 12
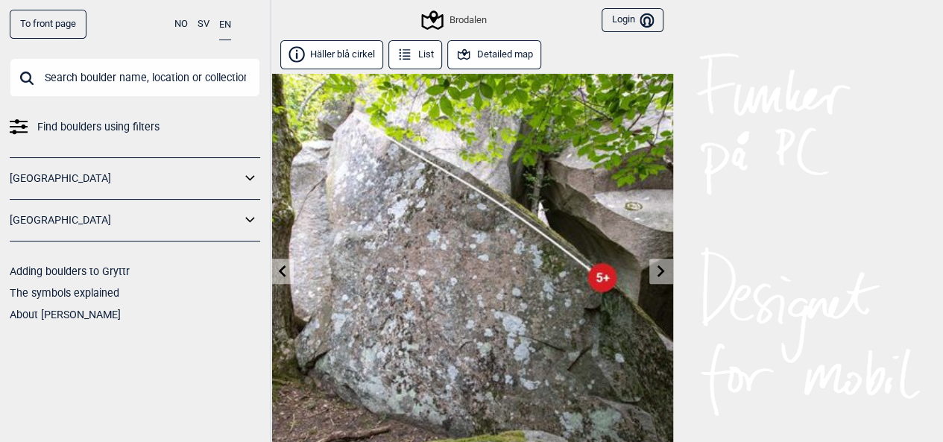
click at [656, 281] on link at bounding box center [661, 272] width 23 height 25
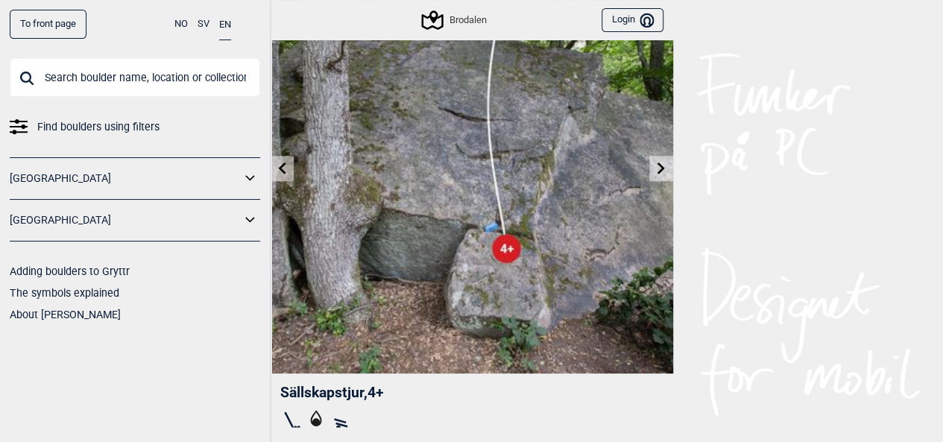
scroll to position [104, 0]
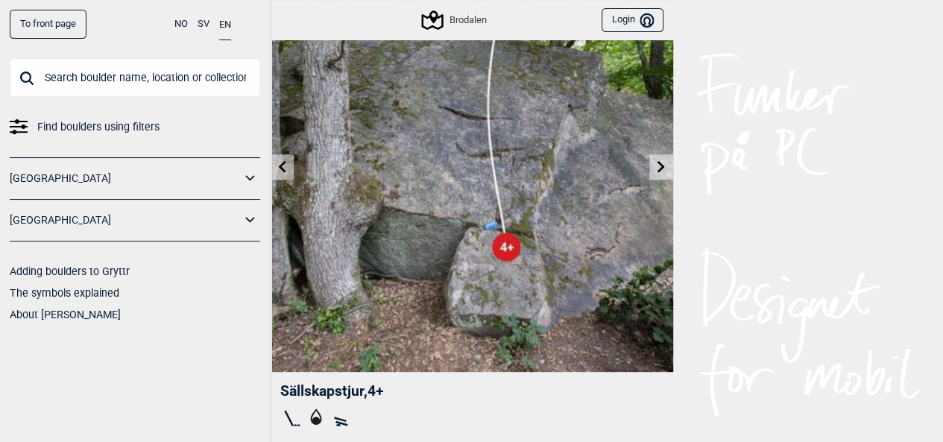
click at [662, 172] on link at bounding box center [661, 167] width 23 height 25
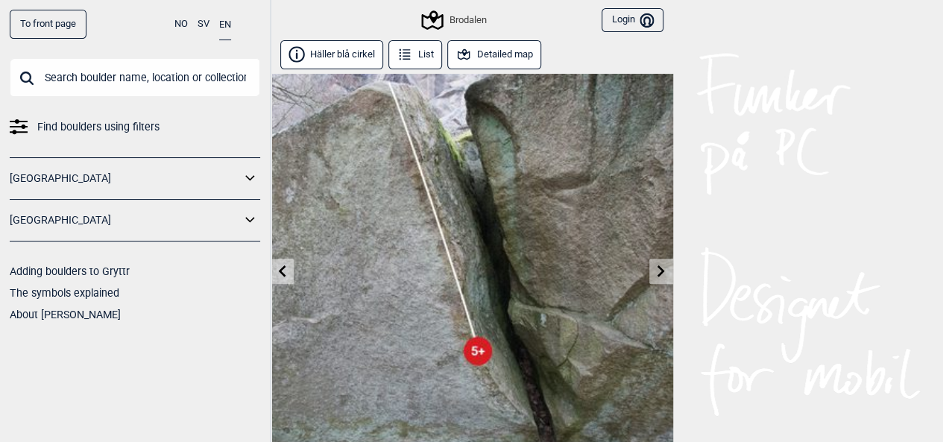
scroll to position [119, 0]
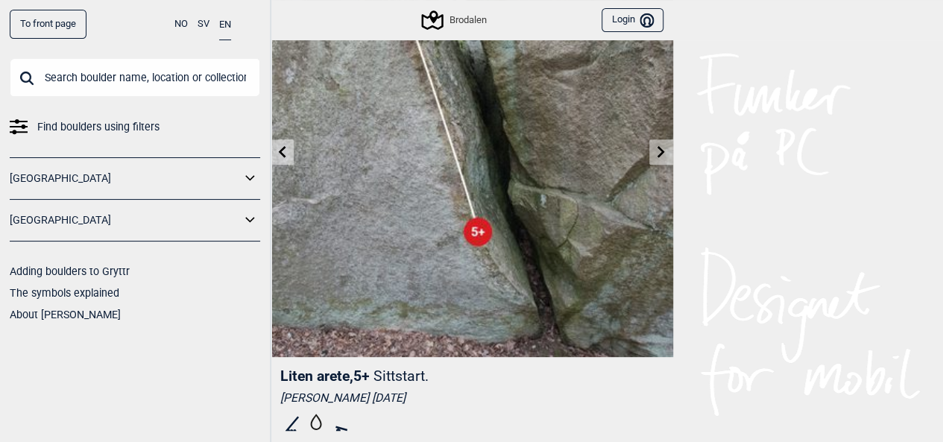
click at [658, 140] on link at bounding box center [661, 152] width 23 height 25
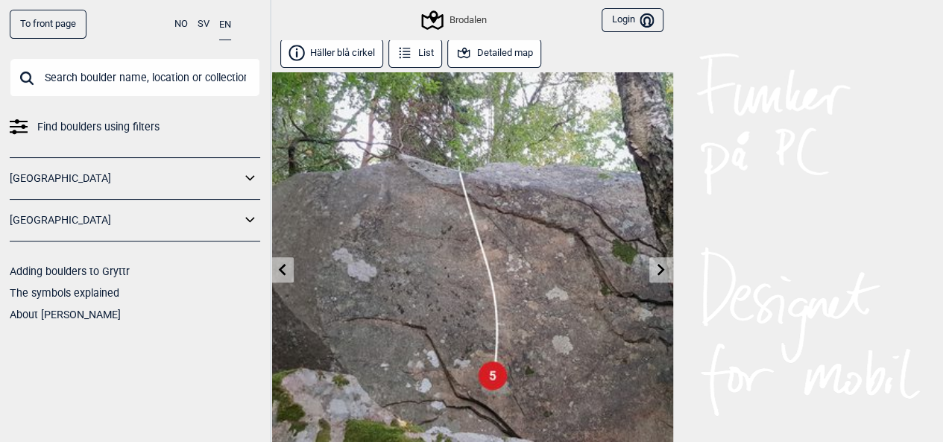
scroll to position [10, 0]
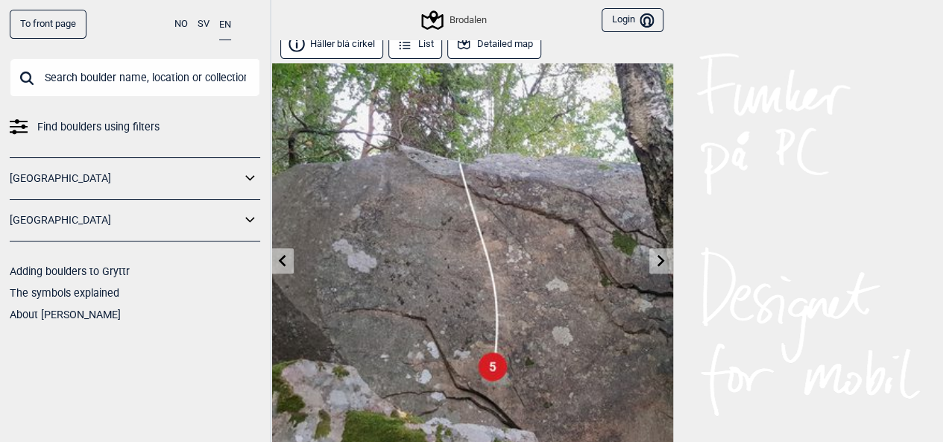
click at [490, 51] on button "Detailed map" at bounding box center [494, 44] width 95 height 29
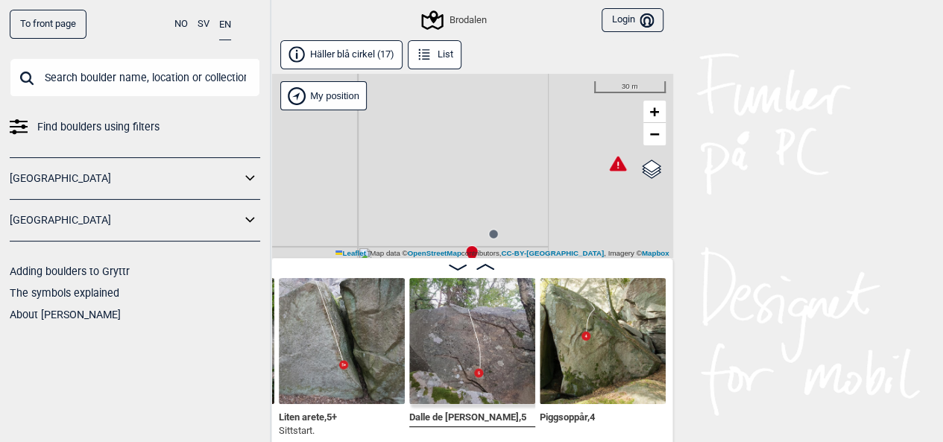
scroll to position [7, 0]
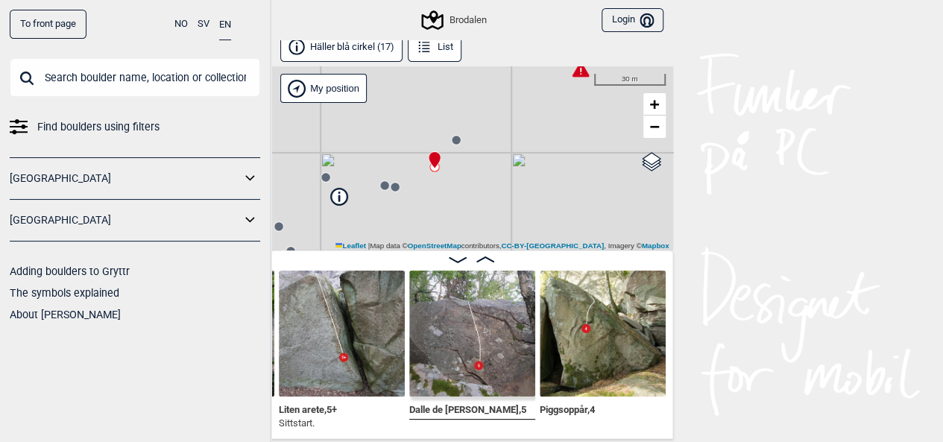
drag, startPoint x: 534, startPoint y: 220, endPoint x: 497, endPoint y: 132, distance: 95.6
click at [497, 132] on div "Brodalen My position 30 m + − OpenStreetMap Google satellite Leaflet | Map data…" at bounding box center [472, 158] width 403 height 184
click at [459, 356] on img at bounding box center [472, 334] width 126 height 126
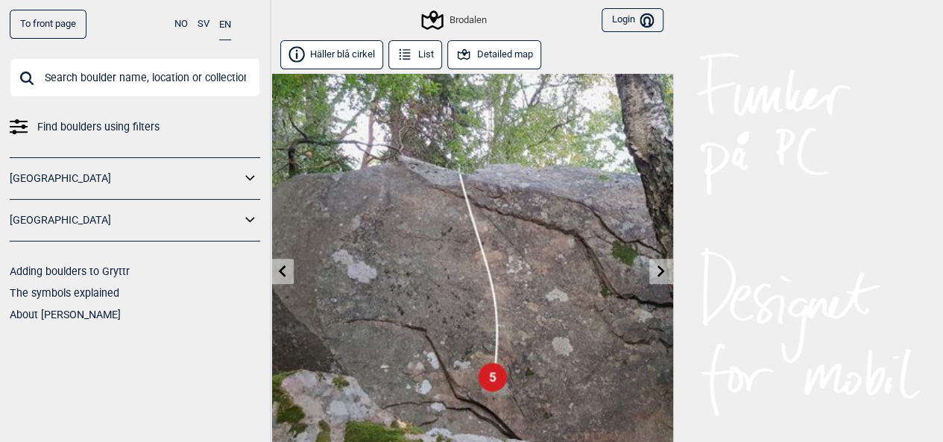
click at [474, 56] on button "Detailed map" at bounding box center [494, 54] width 95 height 29
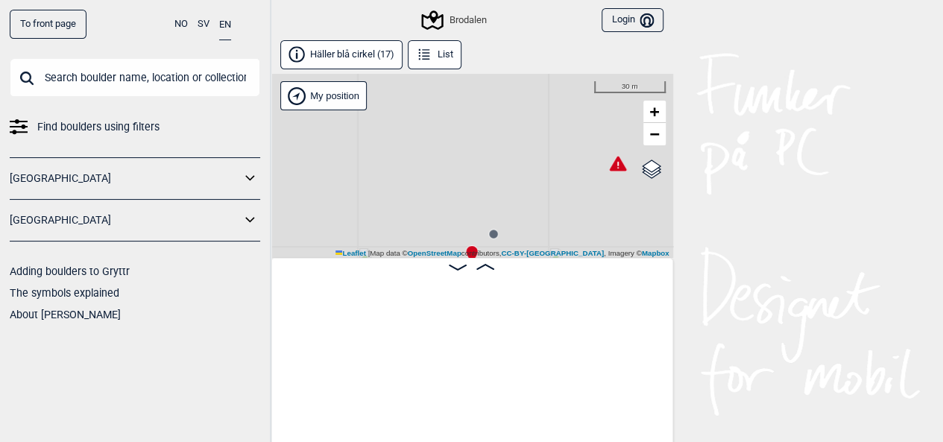
scroll to position [0, 2016]
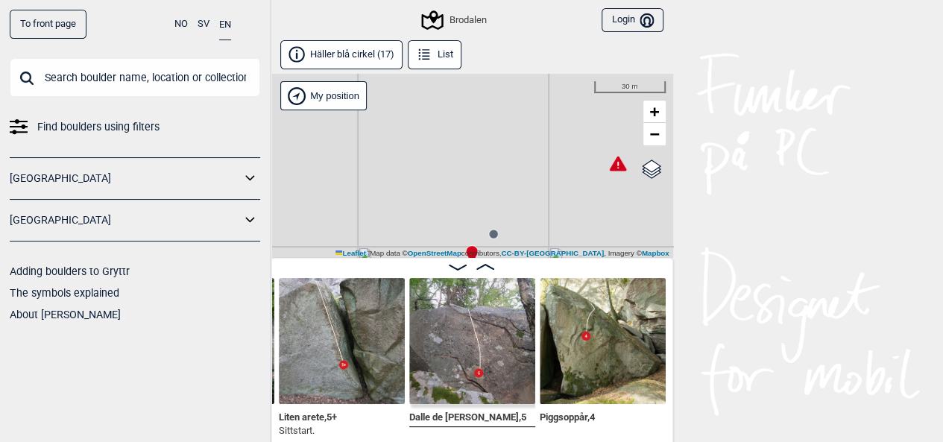
click at [494, 238] on circle at bounding box center [493, 234] width 9 height 9
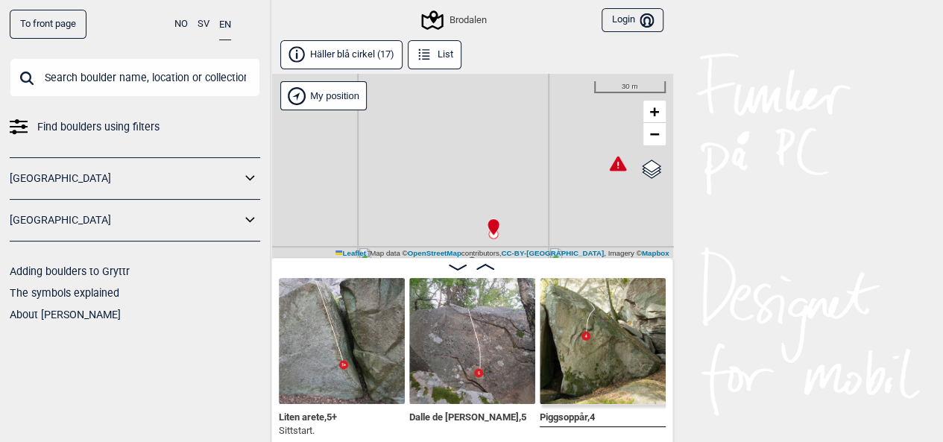
scroll to position [0, 2146]
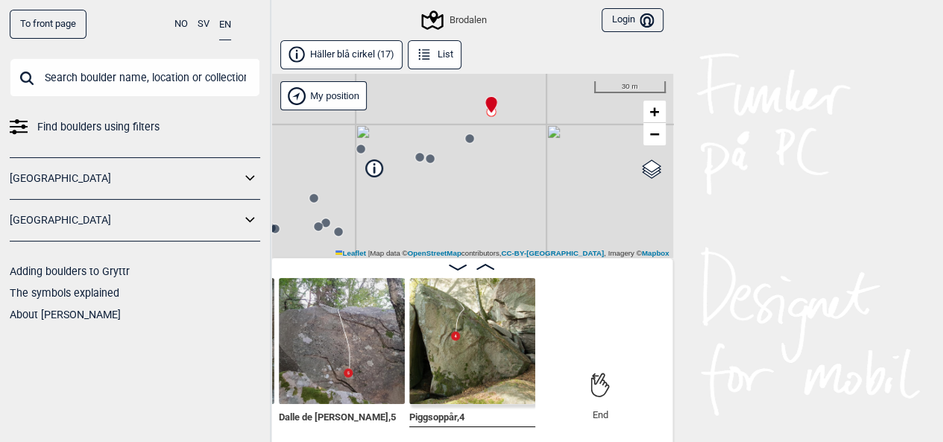
drag, startPoint x: 539, startPoint y: 214, endPoint x: 537, endPoint y: 92, distance: 122.3
click at [537, 92] on div "Brodalen My position 30 m + − OpenStreetMap Google satellite Leaflet | Map data…" at bounding box center [472, 166] width 403 height 184
click at [431, 162] on circle at bounding box center [430, 158] width 9 height 9
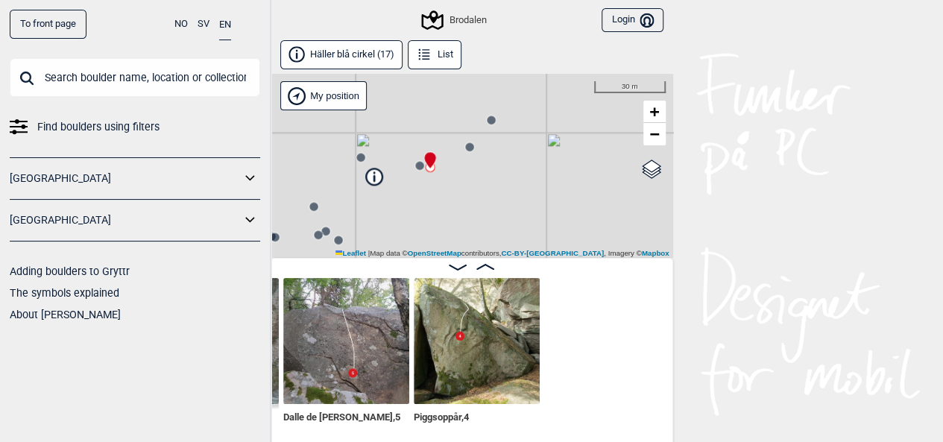
scroll to position [0, 1890]
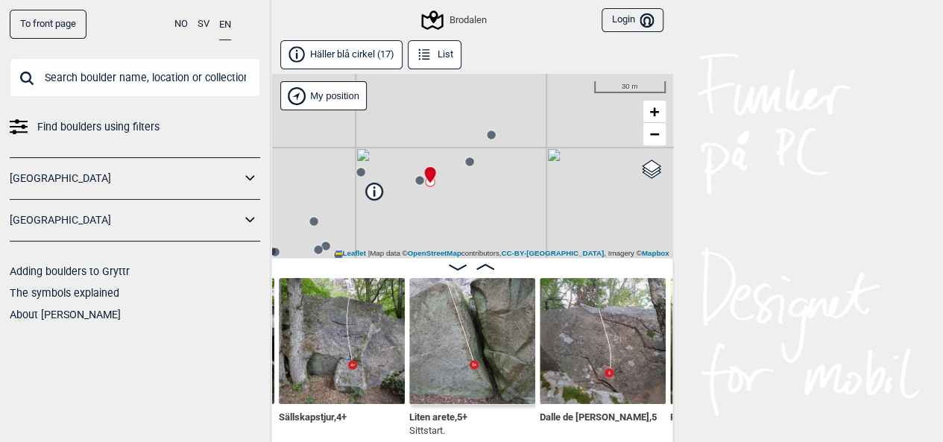
click at [470, 164] on circle at bounding box center [469, 161] width 9 height 9
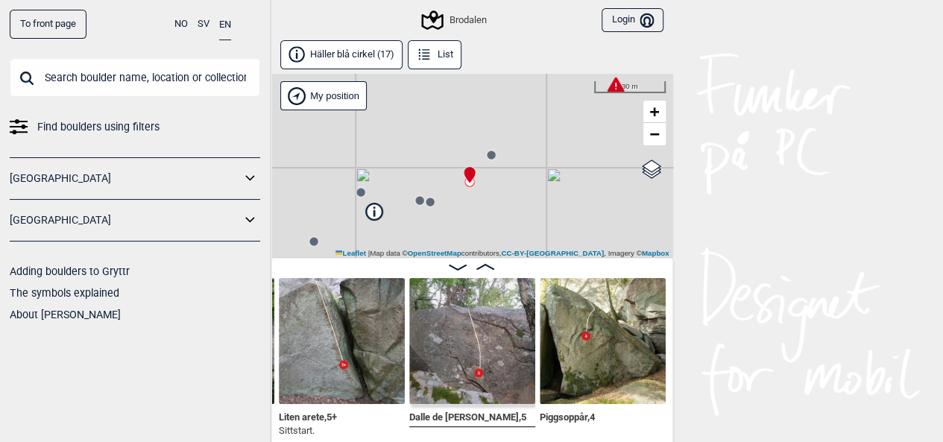
click at [431, 205] on circle at bounding box center [430, 202] width 9 height 9
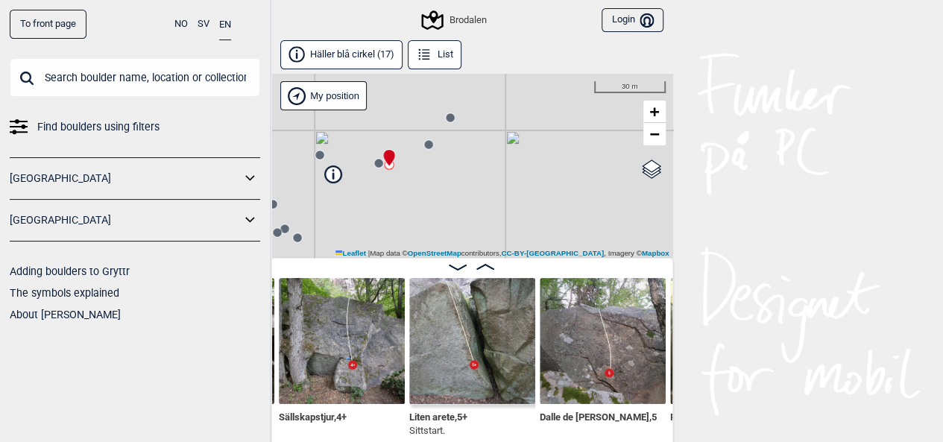
drag, startPoint x: 487, startPoint y: 226, endPoint x: 446, endPoint y: 194, distance: 52.1
click at [446, 194] on div "Brodalen My position 30 m + − OpenStreetMap Google satellite Leaflet | Map data…" at bounding box center [472, 166] width 403 height 184
click at [427, 150] on circle at bounding box center [428, 149] width 9 height 9
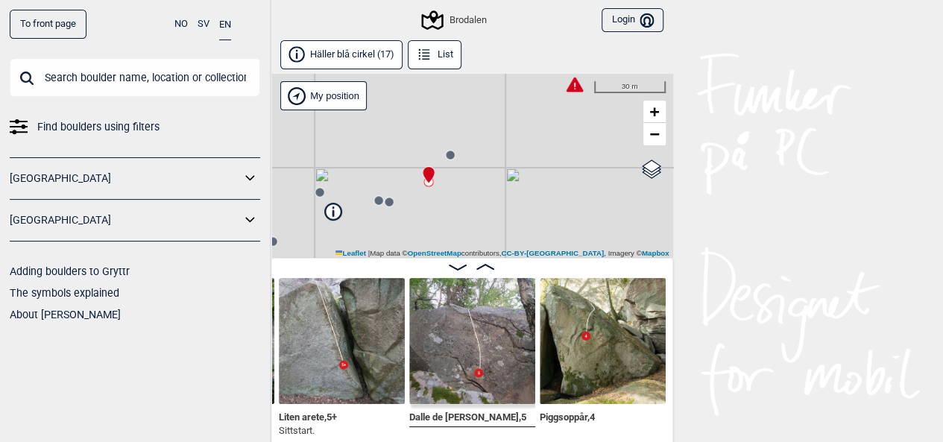
click at [452, 155] on circle at bounding box center [450, 155] width 9 height 9
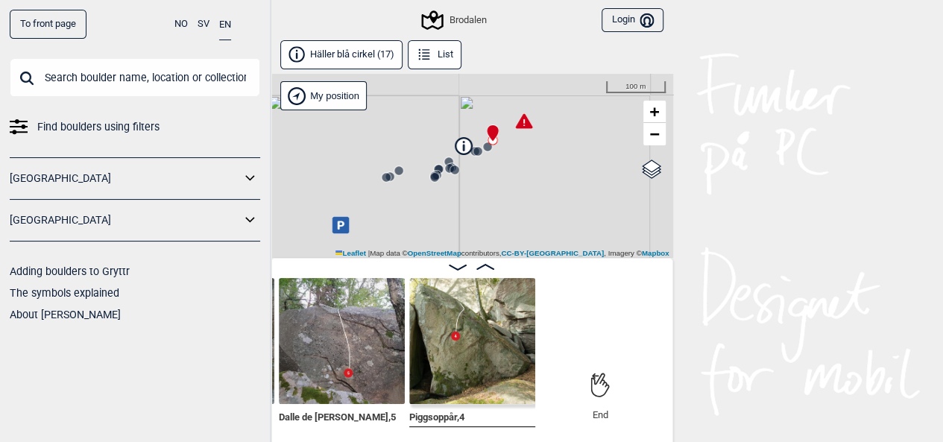
drag, startPoint x: 500, startPoint y: 229, endPoint x: 526, endPoint y: 184, distance: 51.8
click at [526, 184] on div "Brodalen My position 100 m + − OpenStreetMap Google satellite Leaflet | Map dat…" at bounding box center [472, 166] width 403 height 184
click at [362, 56] on button "[PERSON_NAME] blå cirkel (17)" at bounding box center [341, 54] width 123 height 29
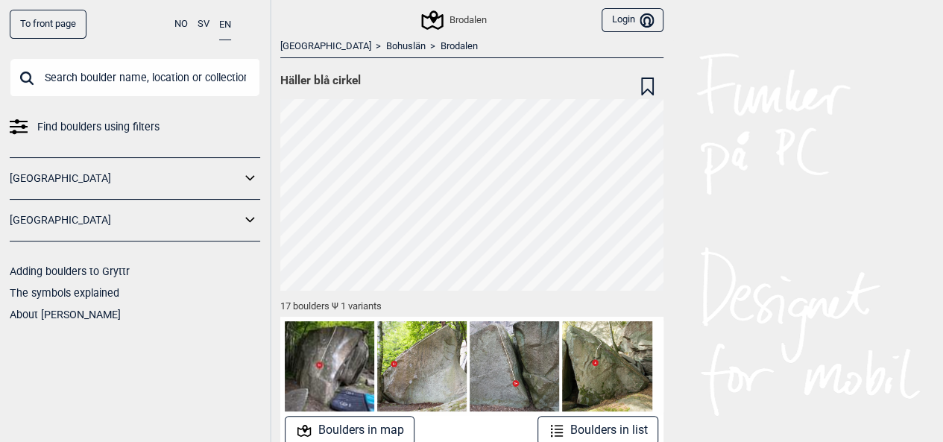
click at [441, 44] on link "Brodalen" at bounding box center [459, 46] width 37 height 13
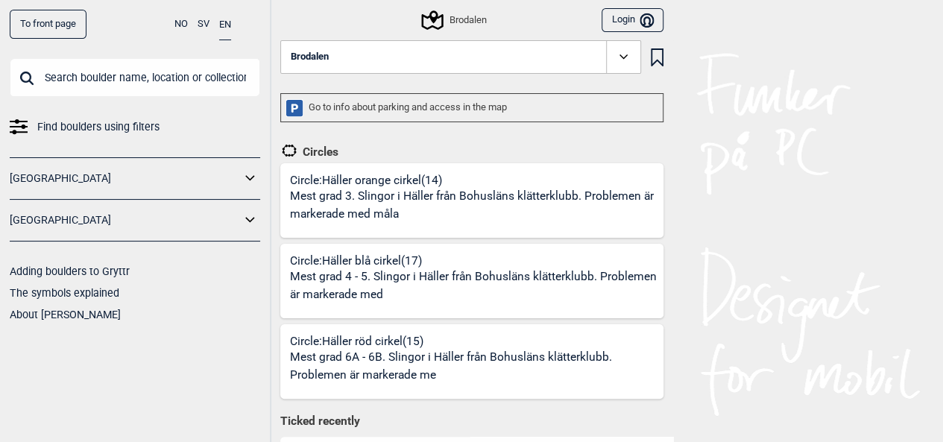
scroll to position [60, 0]
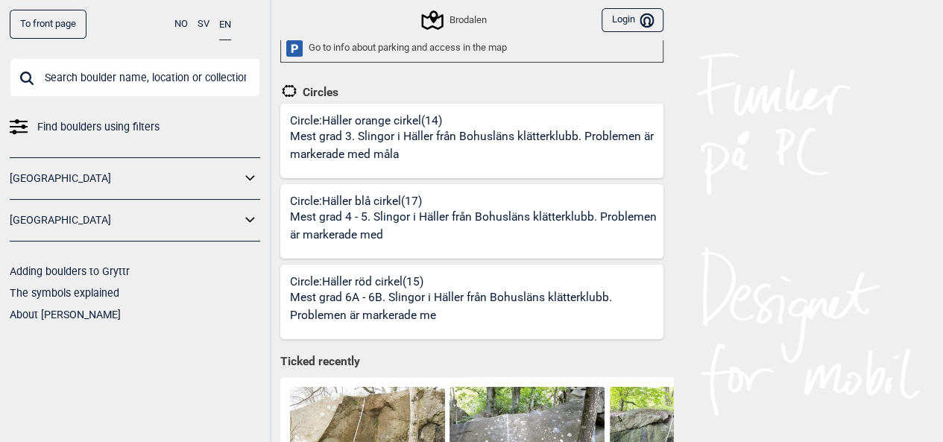
click at [453, 297] on p "Mest grad 6A - 6B. Slingor i Häller från Bohusläns klätterklubb. Problemen är m…" at bounding box center [474, 306] width 369 height 35
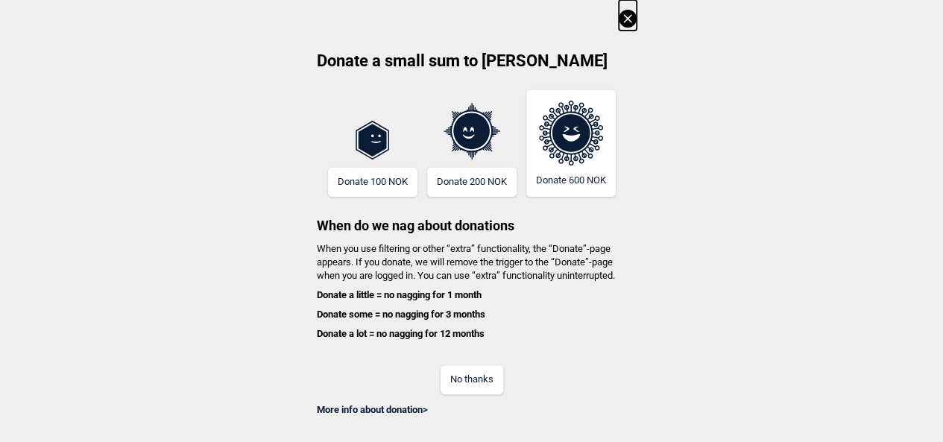
click at [632, 16] on icon at bounding box center [627, 18] width 8 height 8
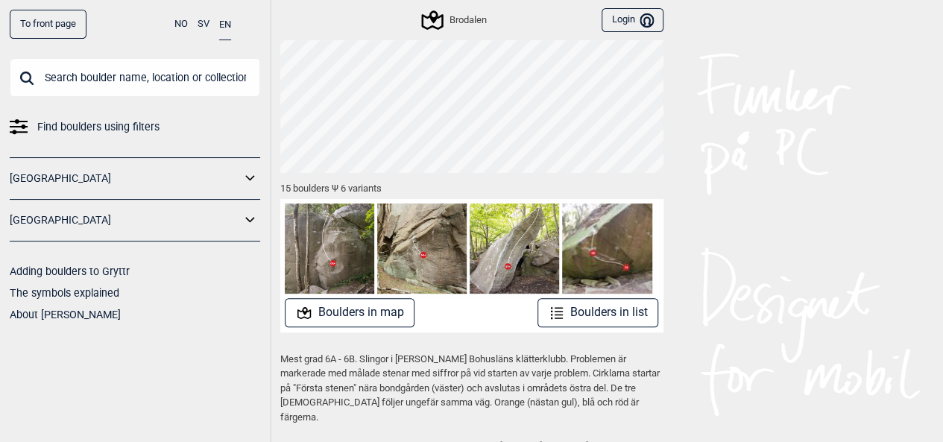
scroll to position [119, 0]
click at [603, 305] on button "Boulders in list" at bounding box center [599, 312] width 122 height 29
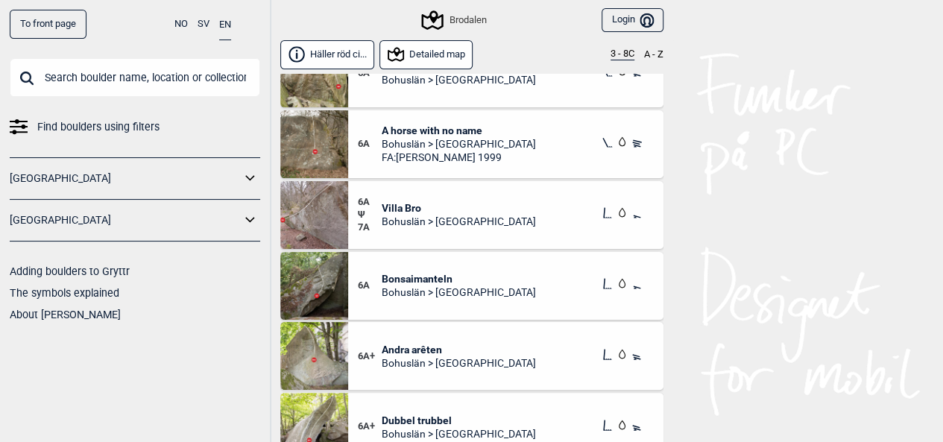
scroll to position [177, 0]
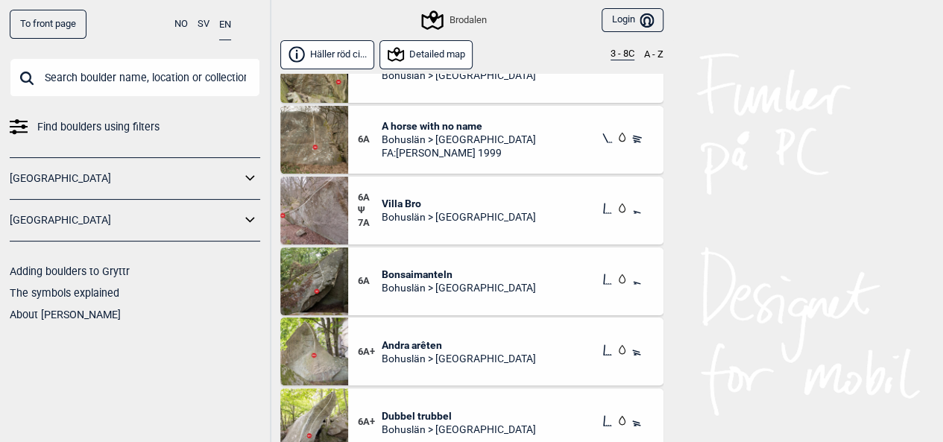
click at [452, 357] on span "Bohuslän > [GEOGRAPHIC_DATA]" at bounding box center [459, 358] width 154 height 13
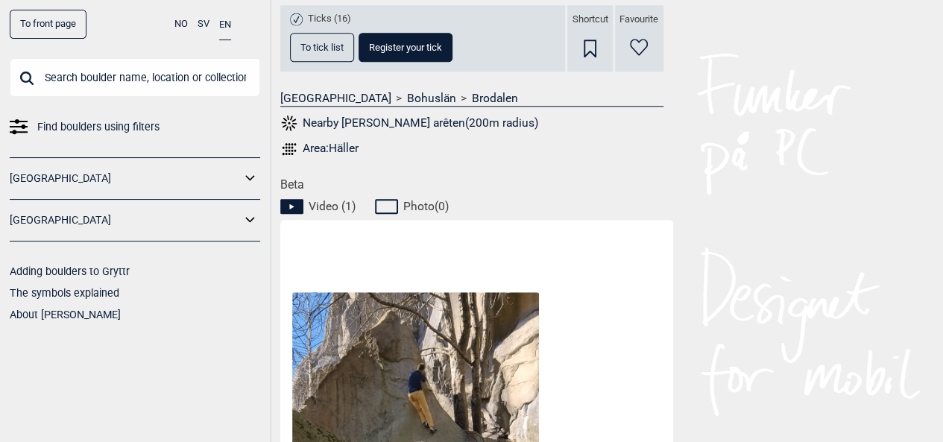
scroll to position [497, 0]
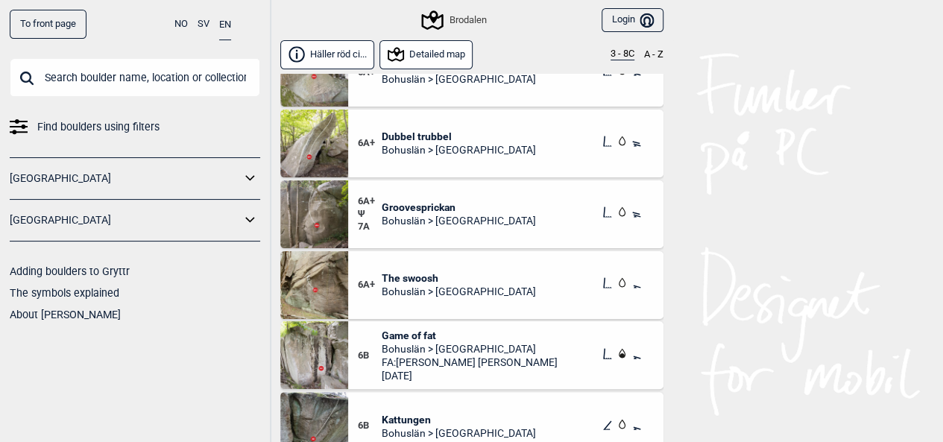
scroll to position [435, 0]
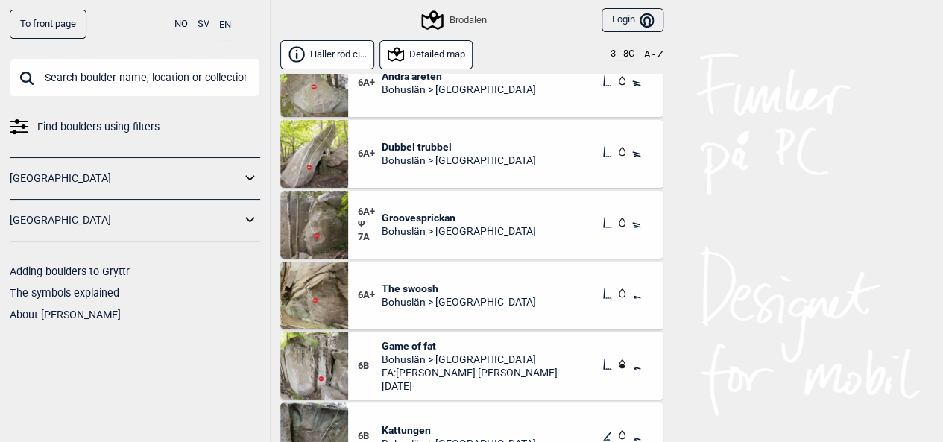
click at [477, 227] on span "Bohuslän > [GEOGRAPHIC_DATA]" at bounding box center [459, 230] width 154 height 13
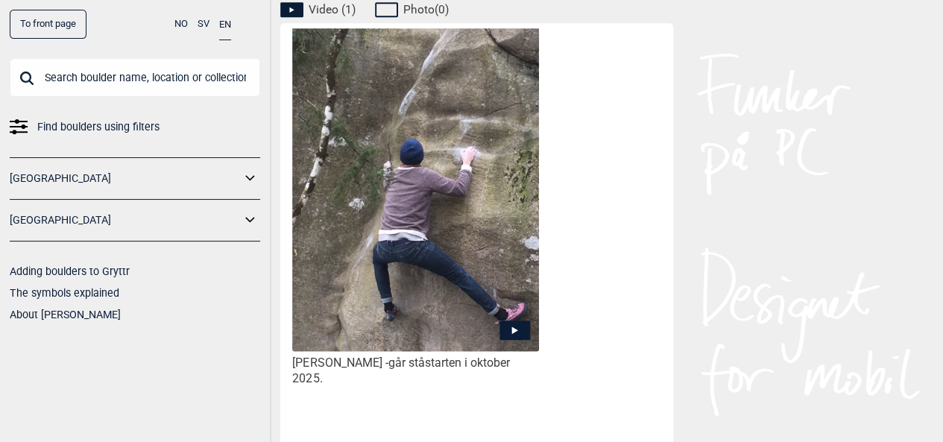
scroll to position [751, 0]
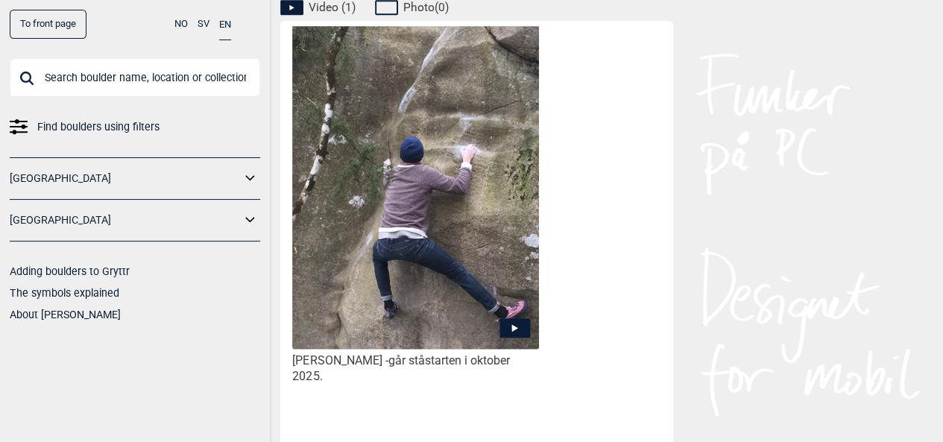
click at [510, 337] on icon at bounding box center [515, 327] width 31 height 19
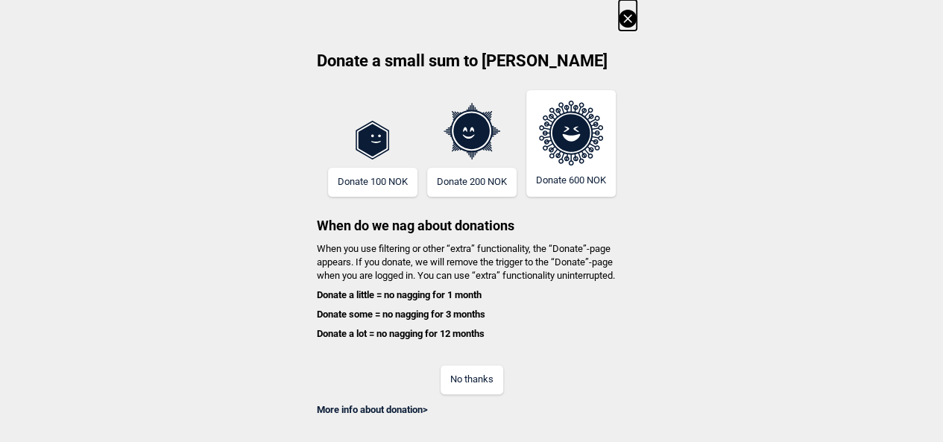
click at [632, 19] on icon at bounding box center [627, 18] width 8 height 8
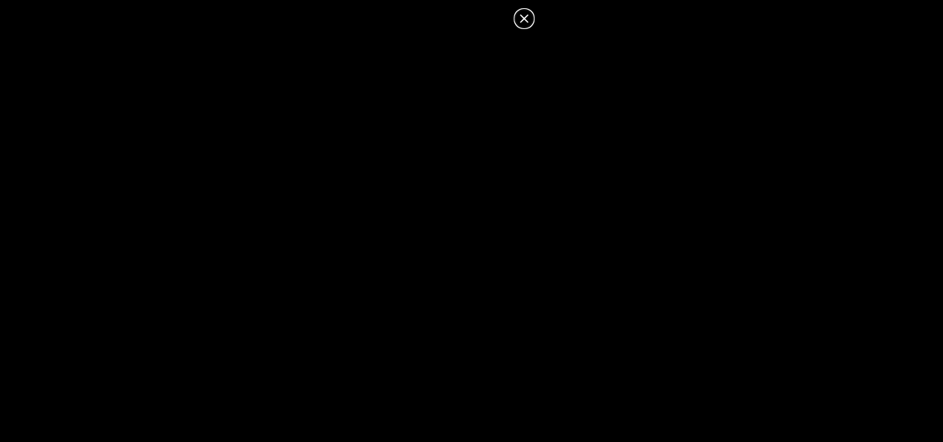
click at [529, 22] on icon at bounding box center [524, 19] width 18 height 18
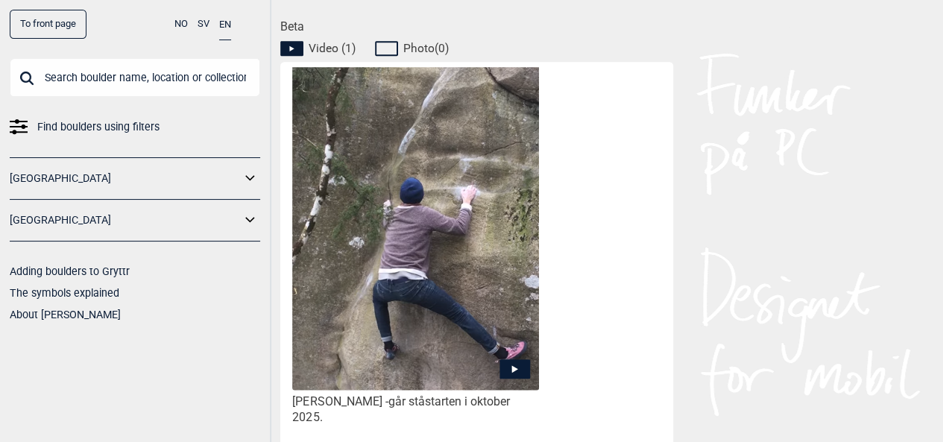
scroll to position [708, 0]
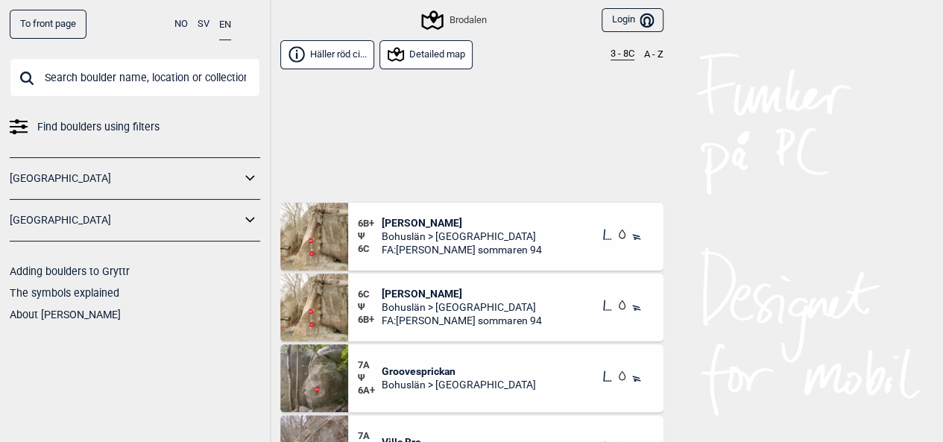
scroll to position [993, 0]
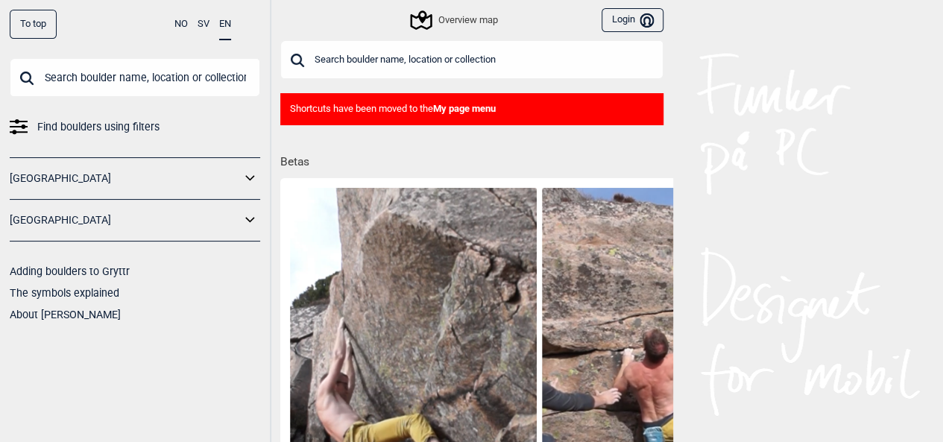
click at [177, 74] on input "text" at bounding box center [135, 77] width 251 height 39
type input "k"
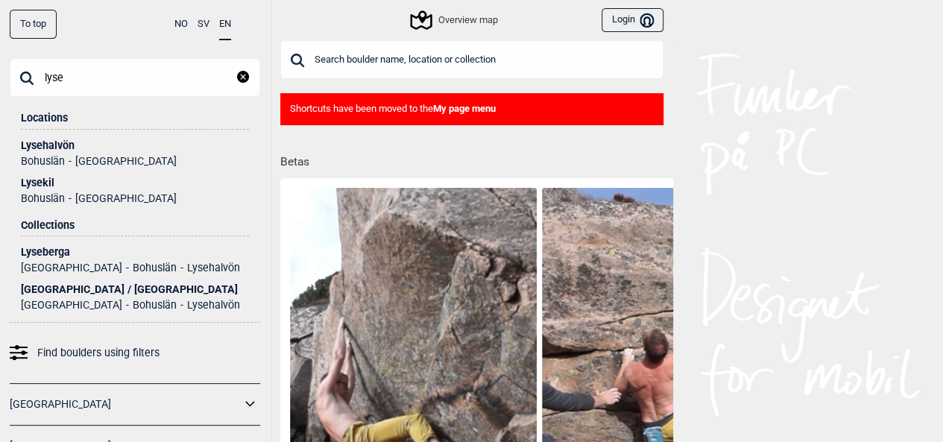
type input "lyse"
click at [54, 145] on div "Lysehalvön" at bounding box center [135, 145] width 228 height 11
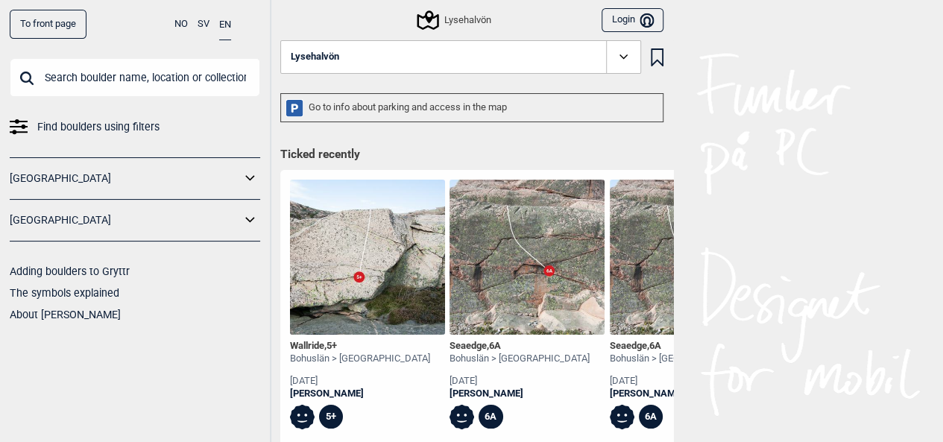
click at [462, 14] on div "Lysehalvön" at bounding box center [455, 20] width 72 height 18
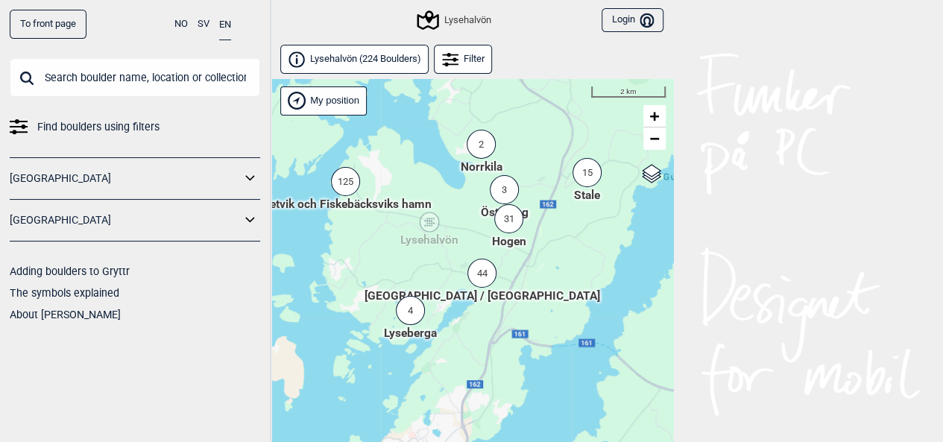
drag, startPoint x: 575, startPoint y: 350, endPoint x: 570, endPoint y: 307, distance: 43.6
click at [570, 307] on div "Hallingdal Stange Buskerud syd Oslo og omegn Follo Østfold Drammen/Asker Vestfo…" at bounding box center [472, 280] width 403 height 402
